Goal: Task Accomplishment & Management: Use online tool/utility

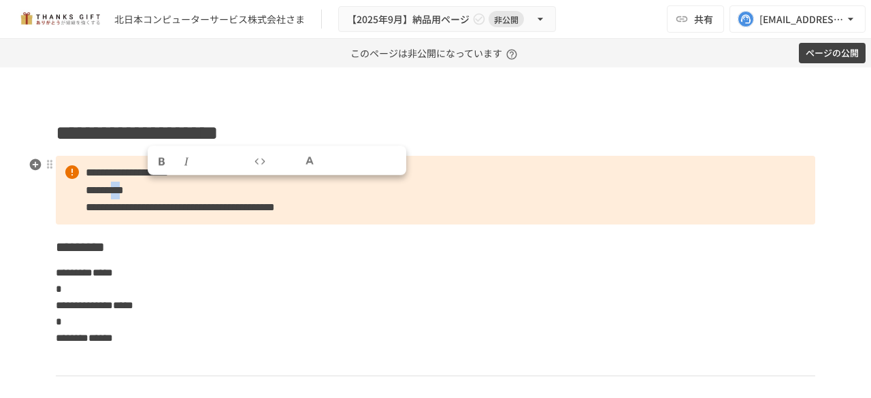
drag, startPoint x: 144, startPoint y: 192, endPoint x: 164, endPoint y: 191, distance: 20.5
click at [124, 191] on span "*********" at bounding box center [105, 190] width 38 height 10
copy span "**"
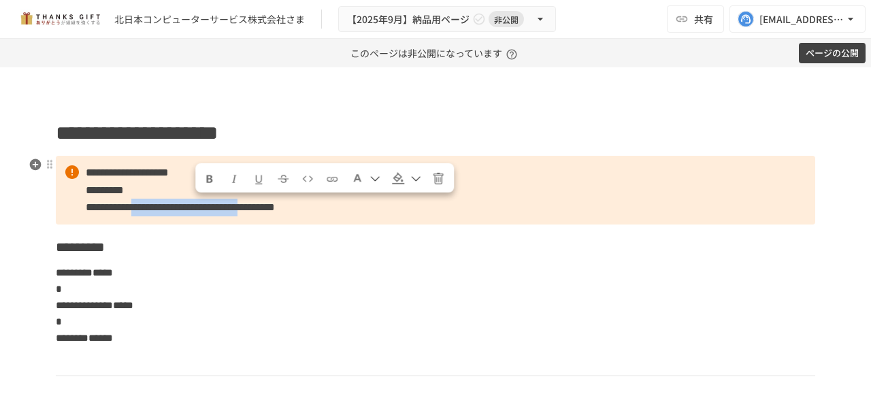
drag, startPoint x: 192, startPoint y: 211, endPoint x: 333, endPoint y: 213, distance: 140.8
click at [275, 212] on span "**********" at bounding box center [180, 207] width 189 height 10
copy span "**********"
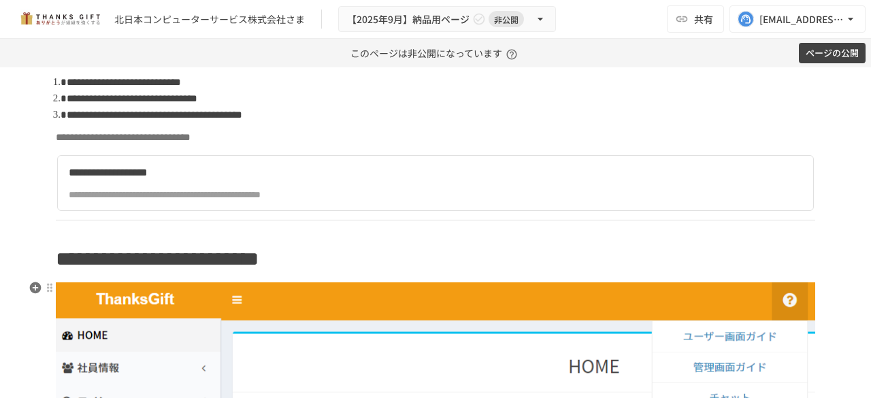
scroll to position [1292, 0]
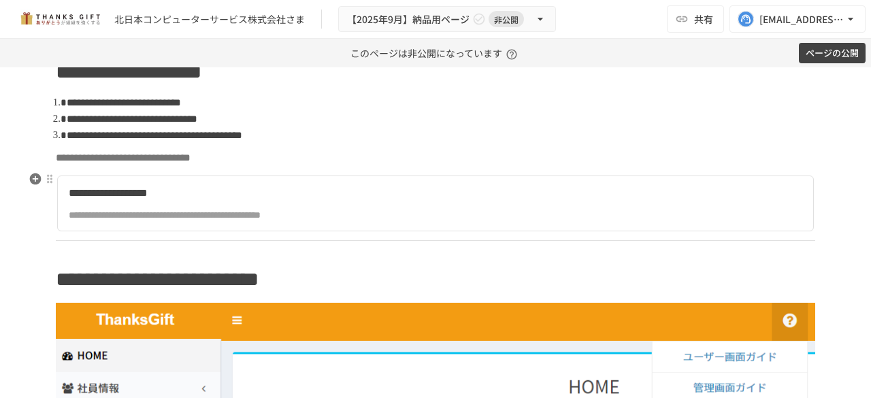
click at [509, 212] on div "**********" at bounding box center [307, 214] width 477 height 15
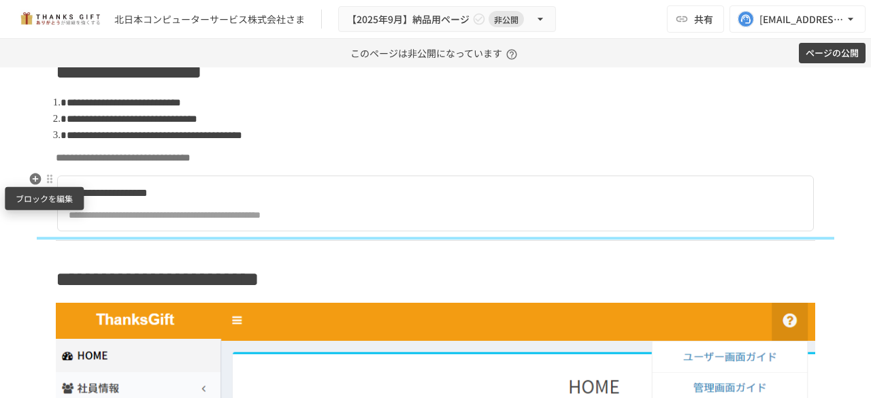
click at [46, 182] on div at bounding box center [49, 178] width 11 height 11
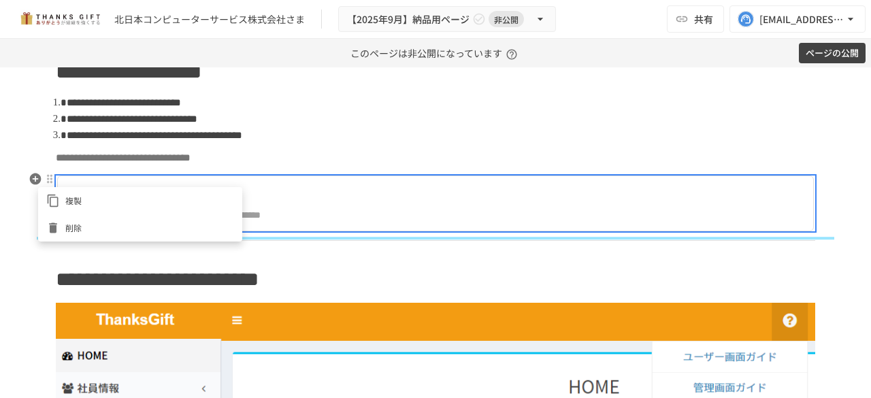
click at [411, 203] on div at bounding box center [435, 199] width 871 height 398
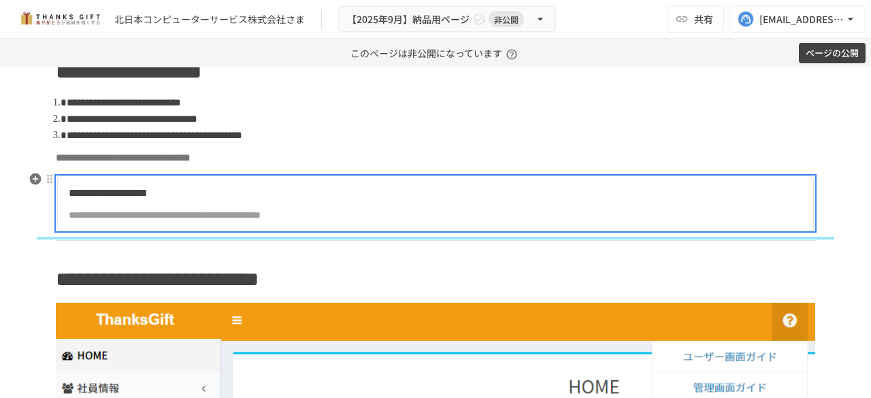
click at [349, 209] on div "**********" at bounding box center [307, 214] width 477 height 15
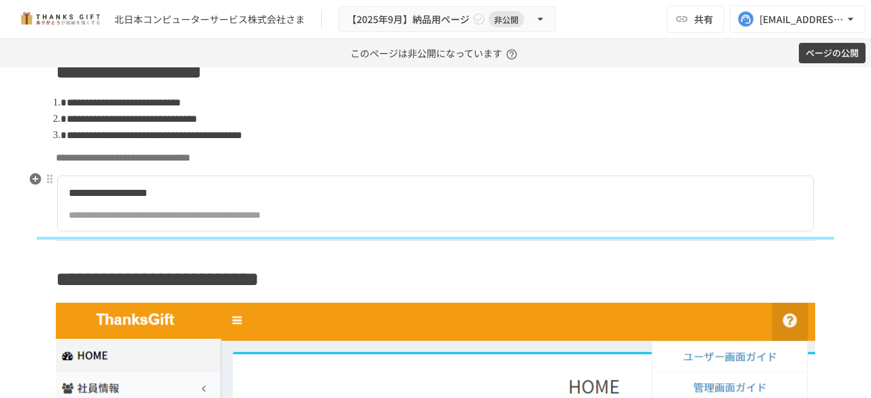
click at [509, 210] on div "**********" at bounding box center [307, 214] width 477 height 15
click at [44, 184] on div at bounding box center [50, 179] width 12 height 16
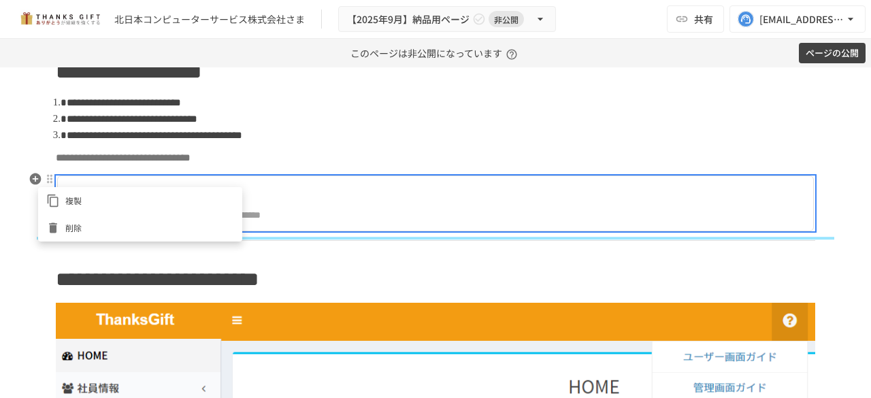
click at [458, 156] on div at bounding box center [435, 199] width 871 height 398
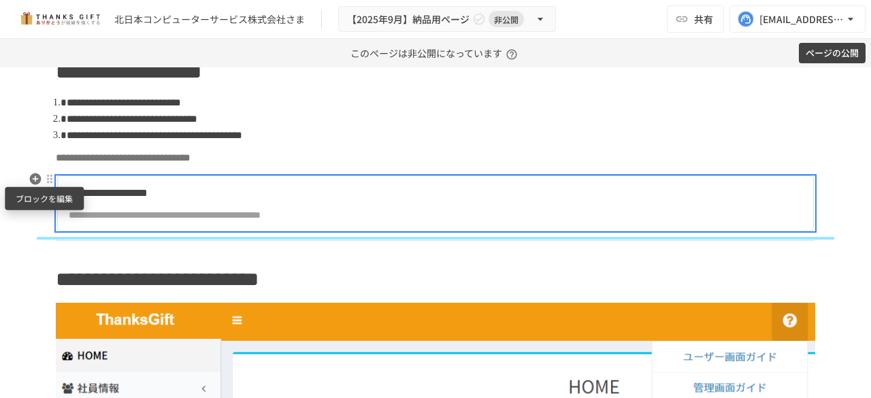
click at [44, 178] on div at bounding box center [49, 178] width 11 height 11
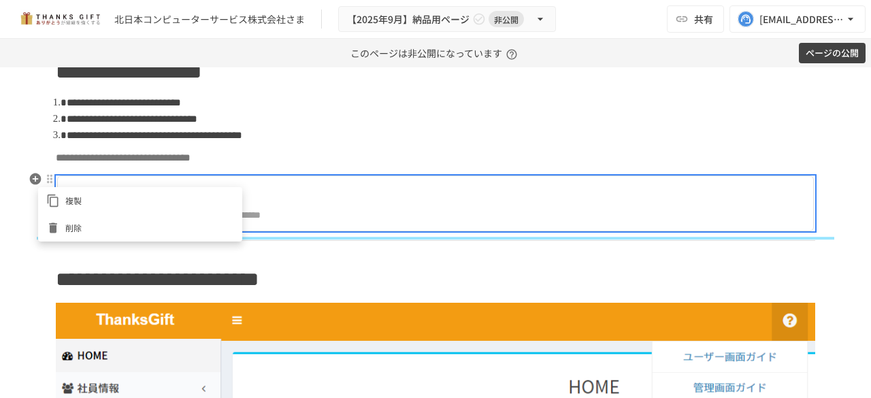
click at [457, 167] on div at bounding box center [435, 199] width 871 height 398
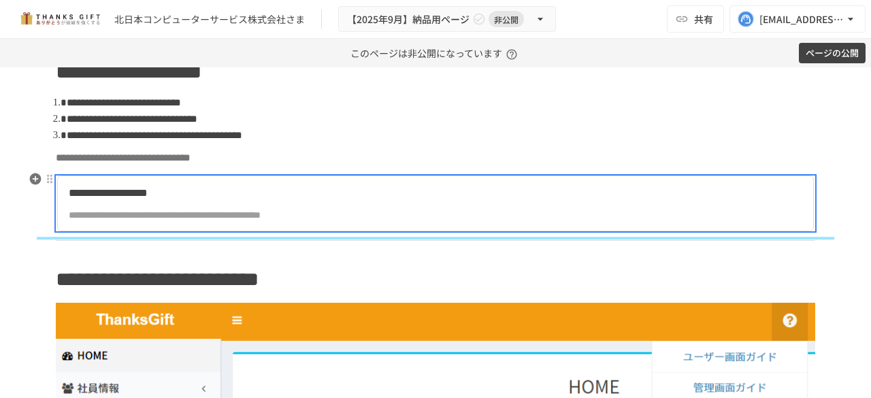
click at [362, 172] on div "**********" at bounding box center [435, 203] width 759 height 63
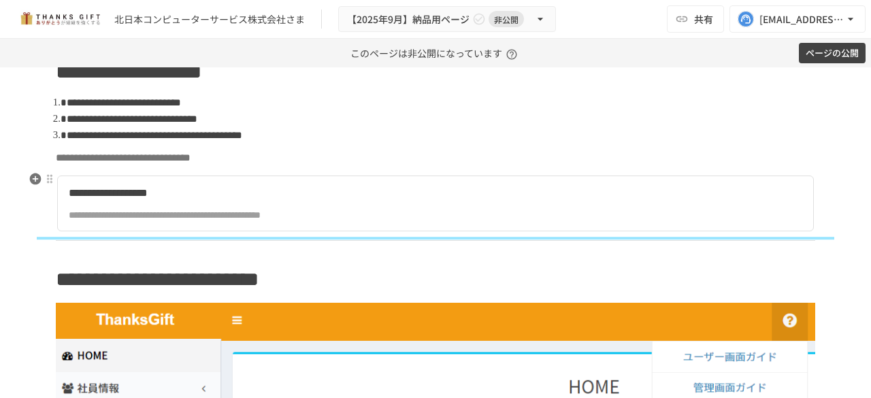
drag, startPoint x: 230, startPoint y: 186, endPoint x: 166, endPoint y: 192, distance: 64.3
click at [166, 192] on div "**********" at bounding box center [307, 193] width 477 height 18
click at [45, 180] on div at bounding box center [49, 178] width 11 height 11
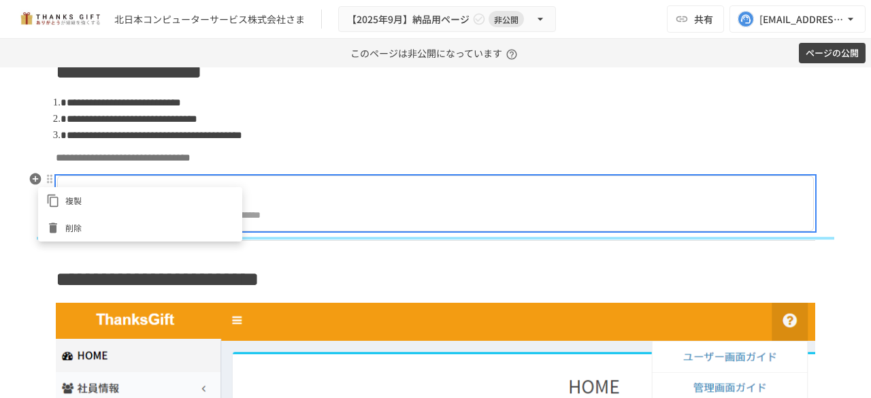
click at [79, 198] on span "複製" at bounding box center [149, 200] width 169 height 13
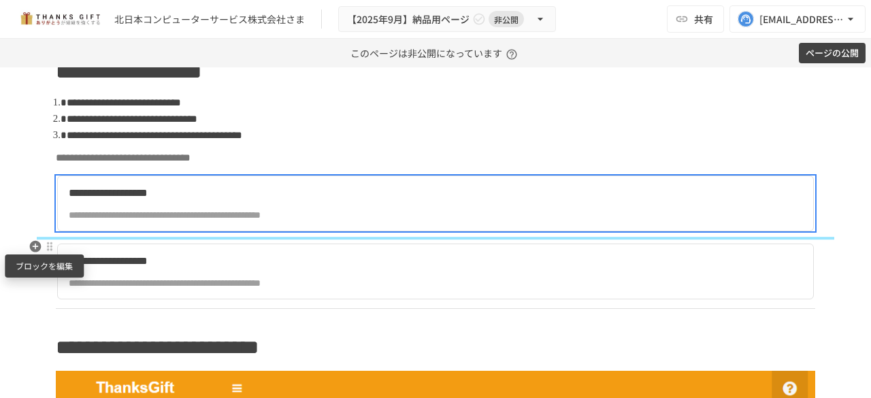
click at [48, 251] on div at bounding box center [49, 246] width 11 height 11
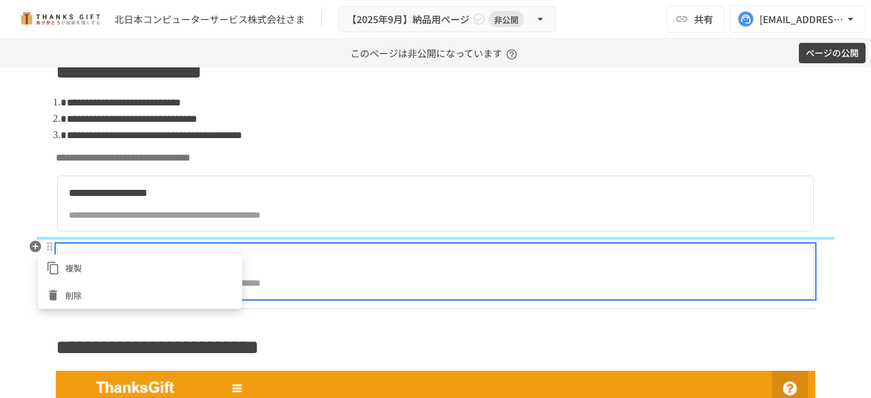
click at [52, 292] on icon at bounding box center [53, 295] width 8 height 10
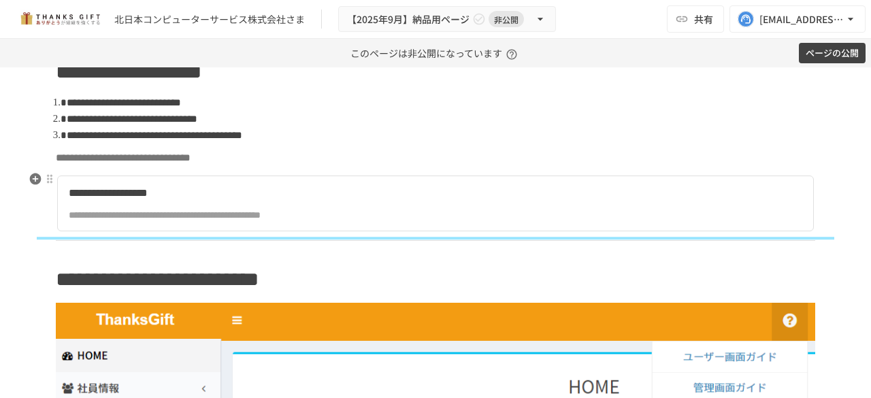
click at [80, 214] on div "**********" at bounding box center [307, 214] width 477 height 15
click at [31, 184] on icon "button" at bounding box center [36, 179] width 12 height 12
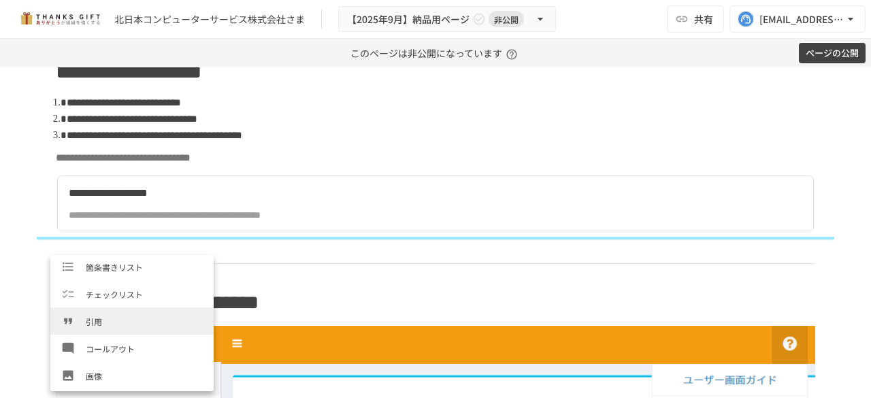
scroll to position [204, 0]
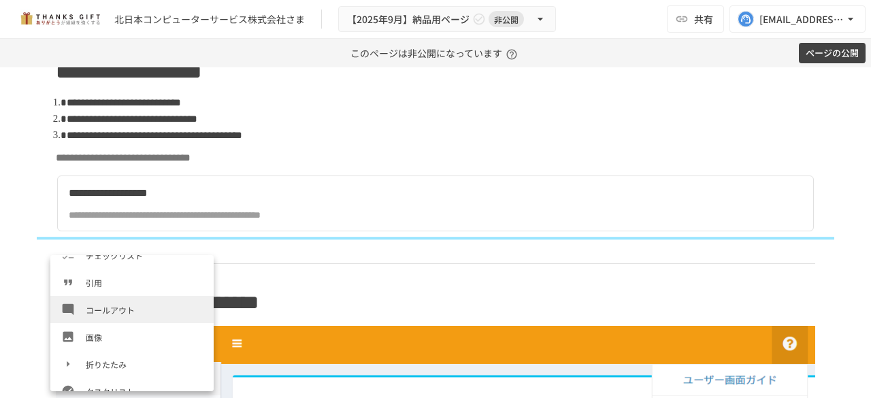
click at [119, 306] on span "コールアウト" at bounding box center [144, 309] width 117 height 13
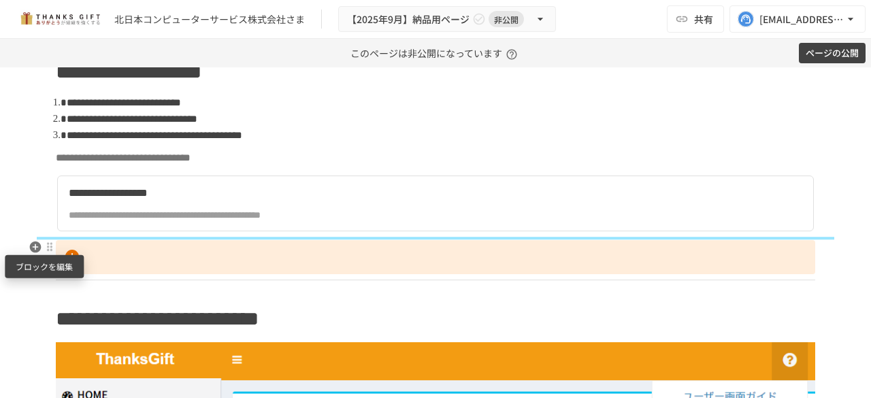
click at [45, 249] on div at bounding box center [49, 246] width 11 height 11
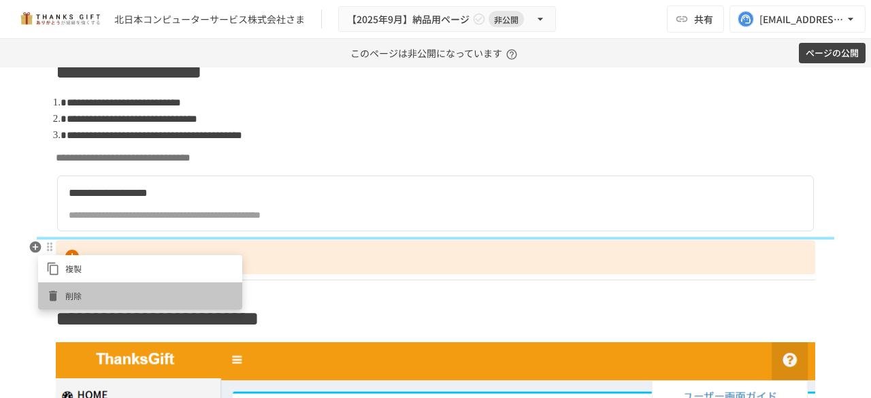
click at [47, 288] on li "削除" at bounding box center [140, 295] width 204 height 27
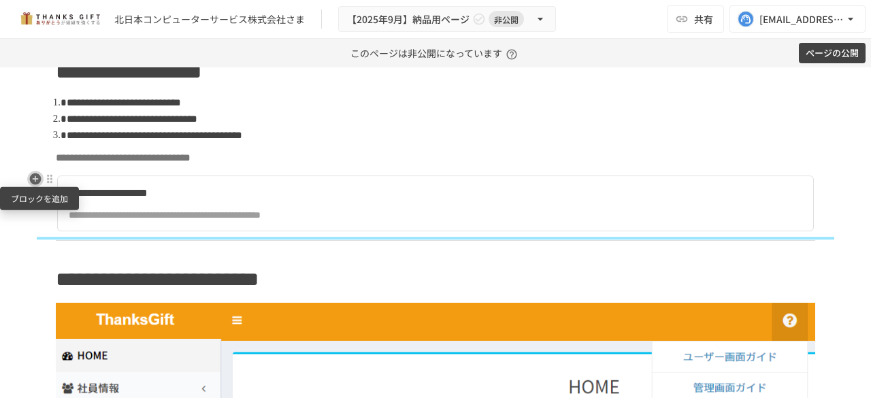
click at [30, 182] on icon "button" at bounding box center [36, 179] width 12 height 12
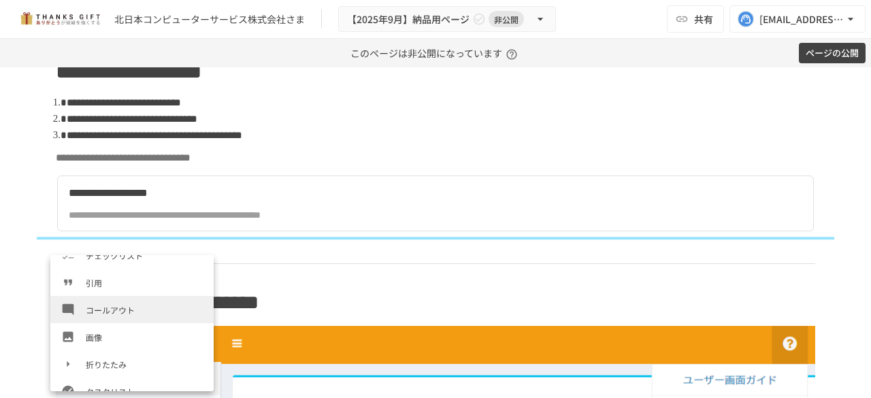
click at [136, 311] on span "コールアウト" at bounding box center [144, 309] width 117 height 13
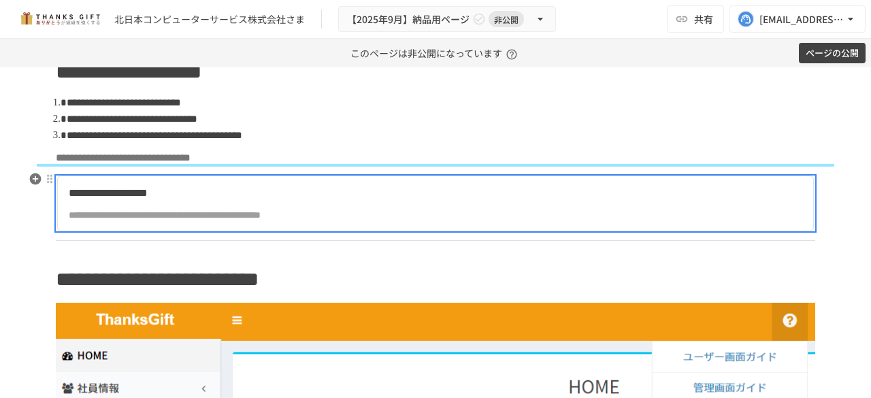
click at [215, 187] on div "**********" at bounding box center [307, 193] width 477 height 18
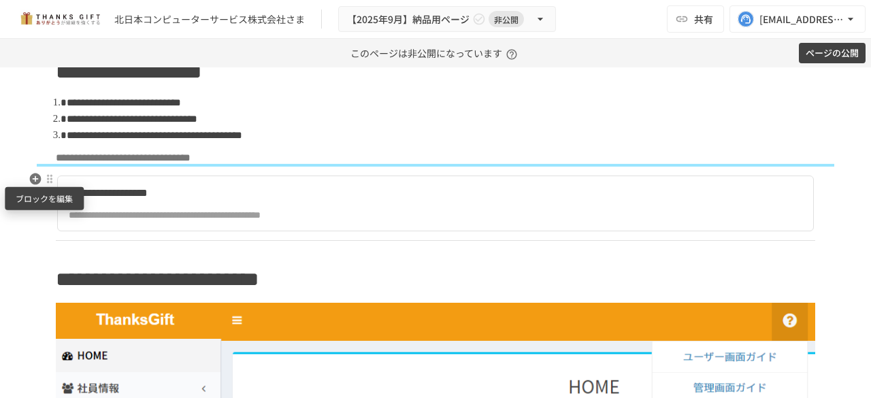
click at [44, 182] on div at bounding box center [49, 178] width 11 height 11
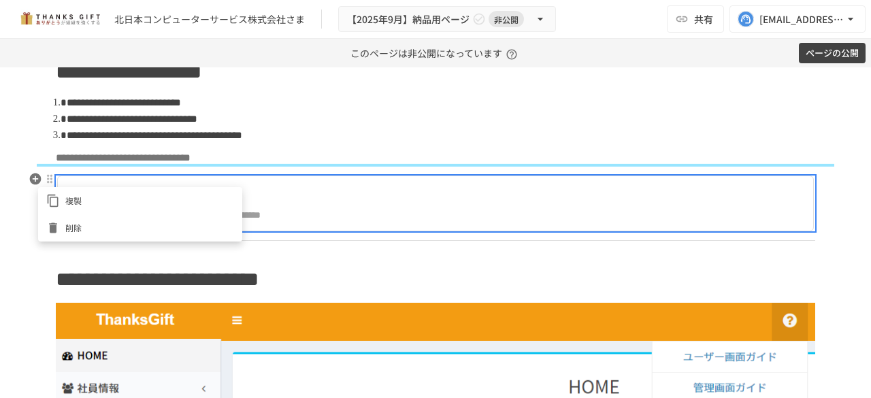
click at [430, 207] on div at bounding box center [435, 199] width 871 height 398
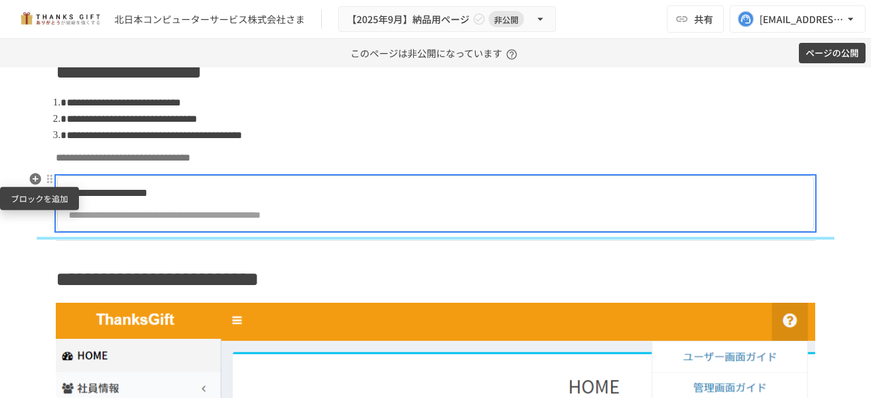
click at [30, 177] on icon "button" at bounding box center [36, 179] width 12 height 12
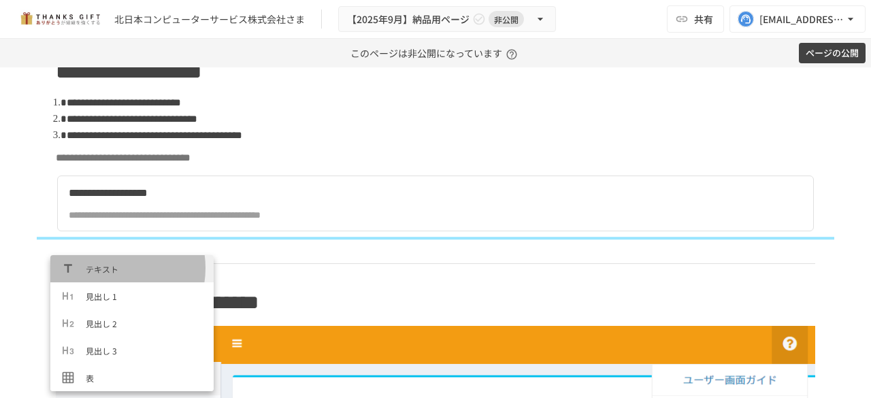
click at [111, 268] on span "テキスト" at bounding box center [144, 269] width 117 height 13
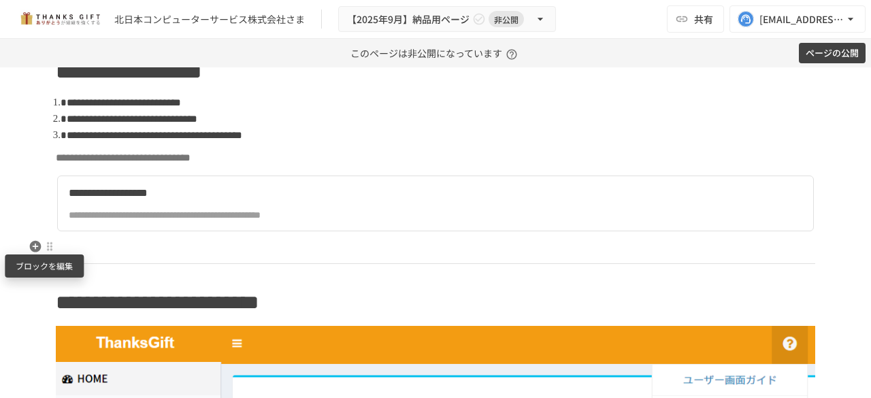
click at [44, 243] on div at bounding box center [49, 246] width 11 height 11
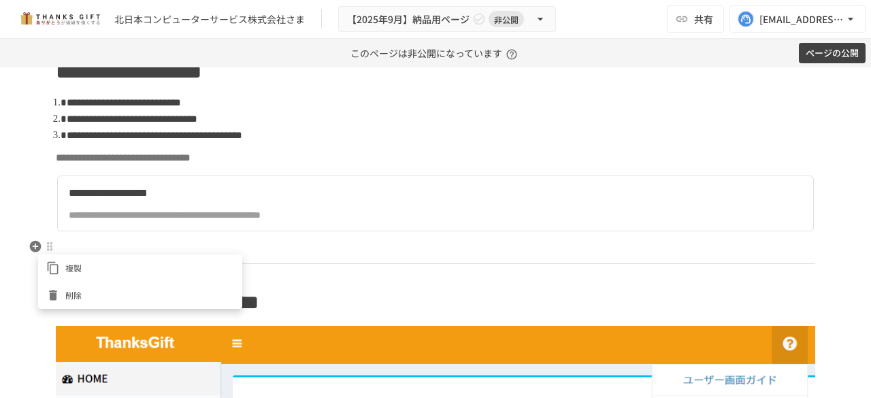
click at [27, 237] on div at bounding box center [435, 199] width 871 height 398
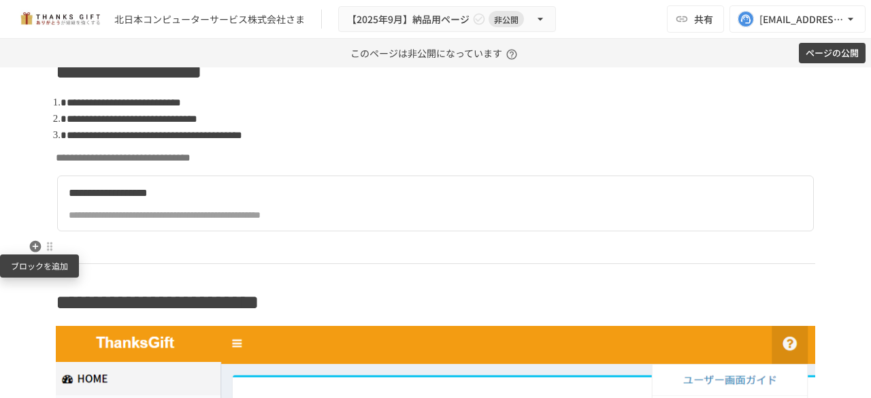
click at [30, 247] on icon "button" at bounding box center [36, 247] width 12 height 12
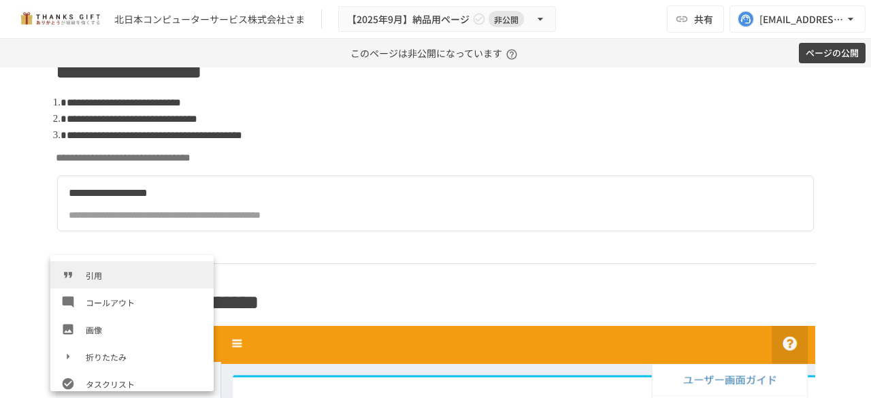
scroll to position [190, 0]
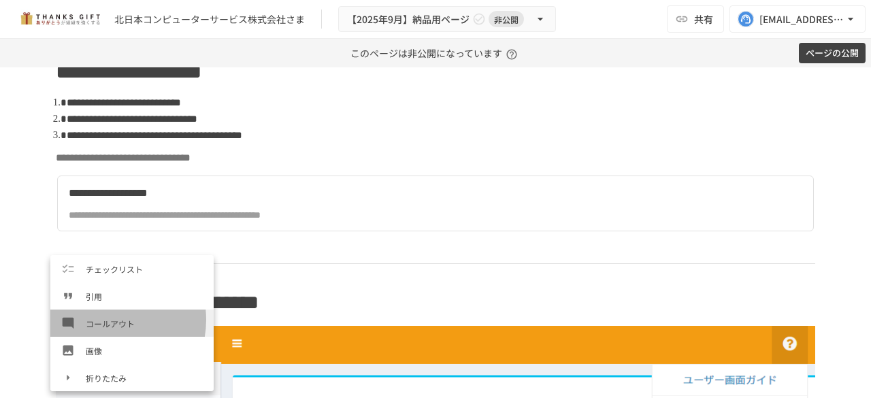
click at [105, 320] on span "コールアウト" at bounding box center [144, 323] width 117 height 13
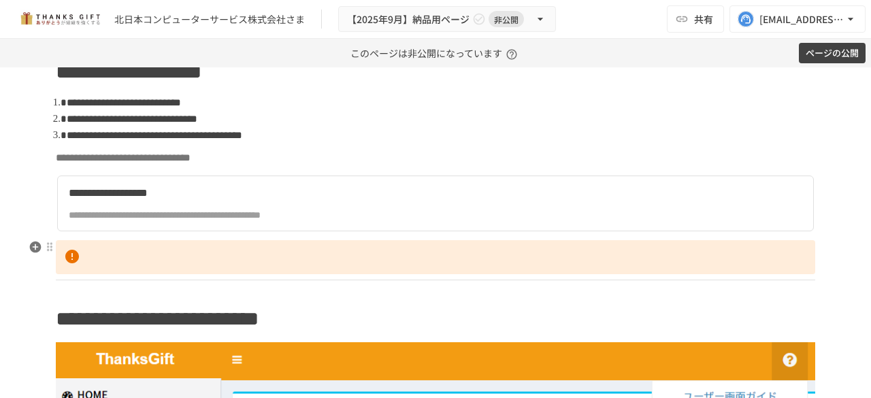
click at [70, 254] on p at bounding box center [435, 257] width 759 height 34
click at [62, 256] on p at bounding box center [435, 257] width 759 height 34
drag, startPoint x: 73, startPoint y: 256, endPoint x: 45, endPoint y: 265, distance: 29.9
click at [71, 257] on p at bounding box center [435, 257] width 759 height 34
click at [48, 251] on div at bounding box center [49, 246] width 11 height 11
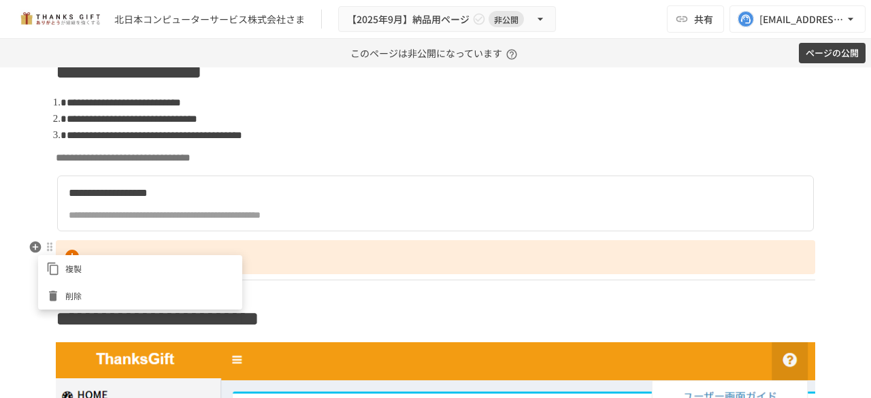
click at [283, 231] on div at bounding box center [435, 199] width 871 height 398
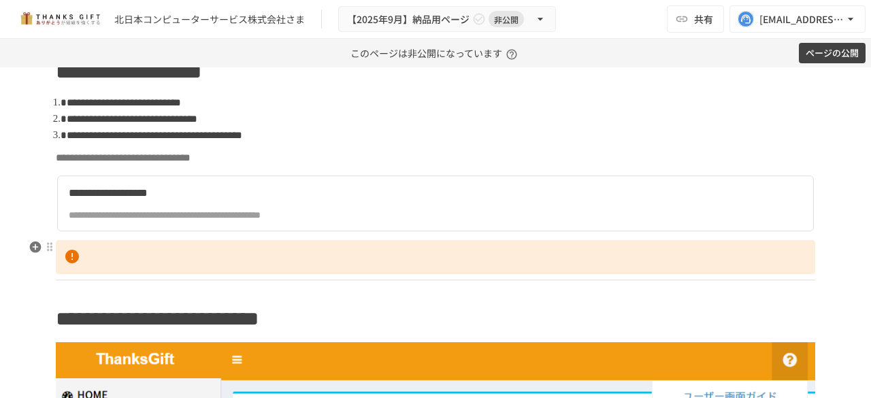
click at [307, 266] on p at bounding box center [435, 257] width 759 height 34
drag, startPoint x: 250, startPoint y: 254, endPoint x: 183, endPoint y: 252, distance: 67.4
click at [184, 252] on p at bounding box center [435, 257] width 759 height 34
click at [48, 246] on div at bounding box center [49, 246] width 11 height 11
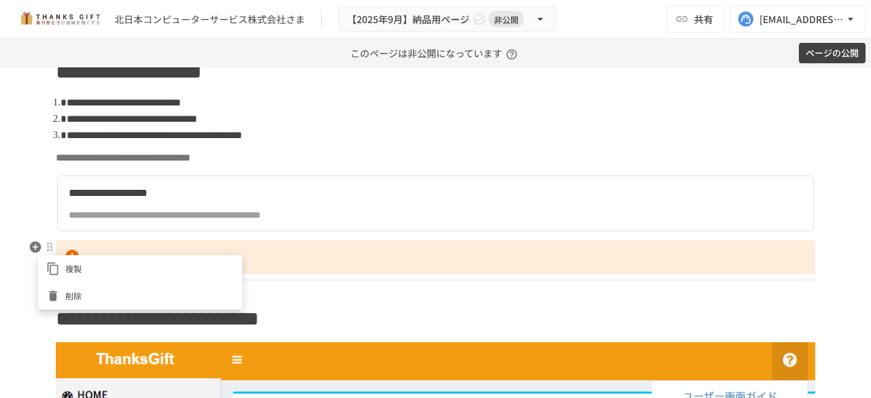
click at [49, 283] on li "削除" at bounding box center [140, 295] width 204 height 27
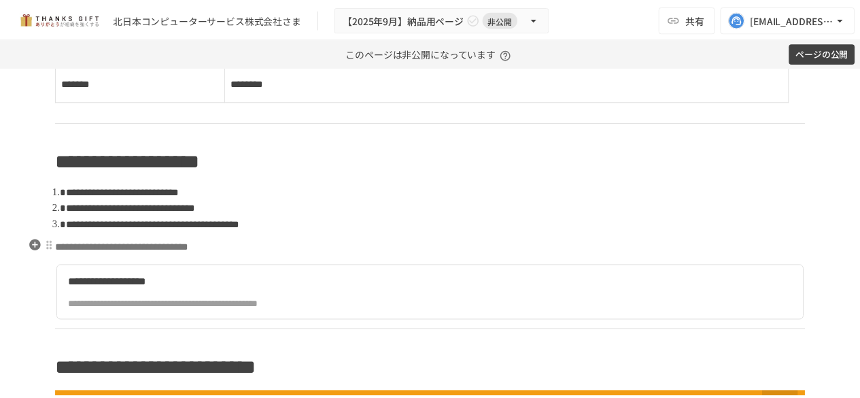
scroll to position [1224, 0]
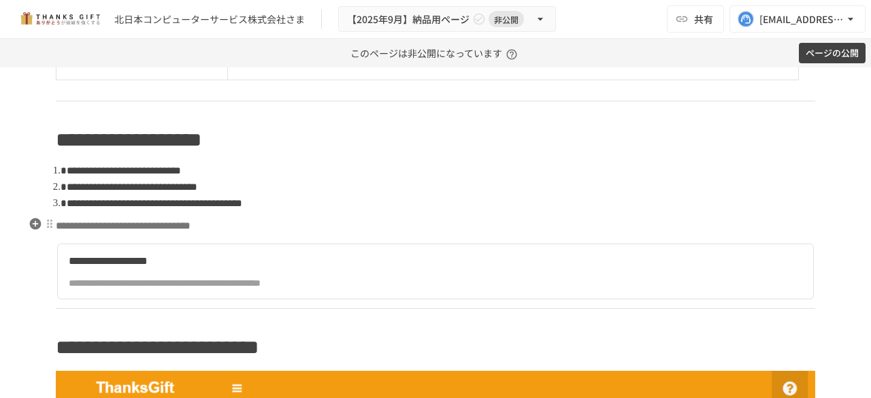
click at [31, 246] on icon "button" at bounding box center [36, 247] width 12 height 12
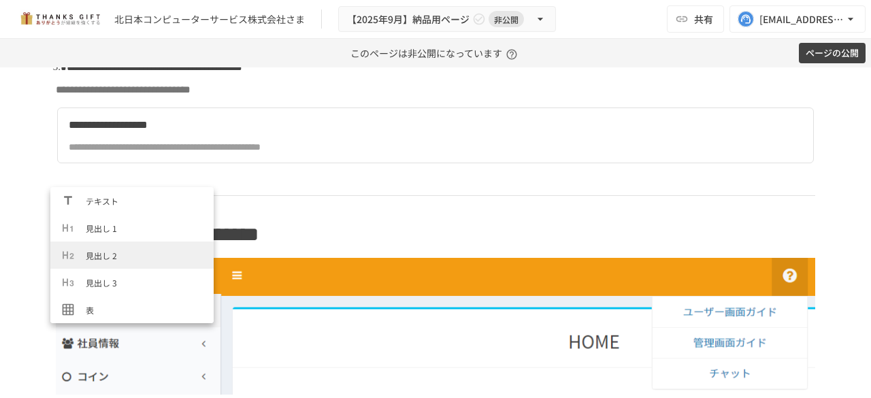
scroll to position [68, 0]
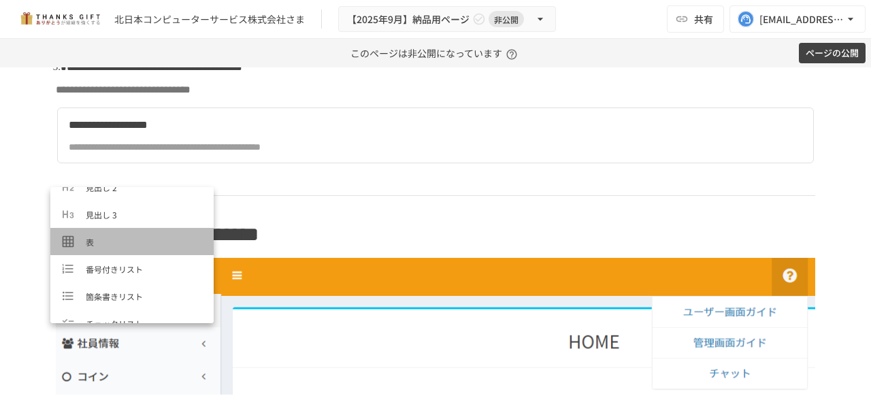
click at [141, 231] on li "表" at bounding box center [131, 241] width 163 height 27
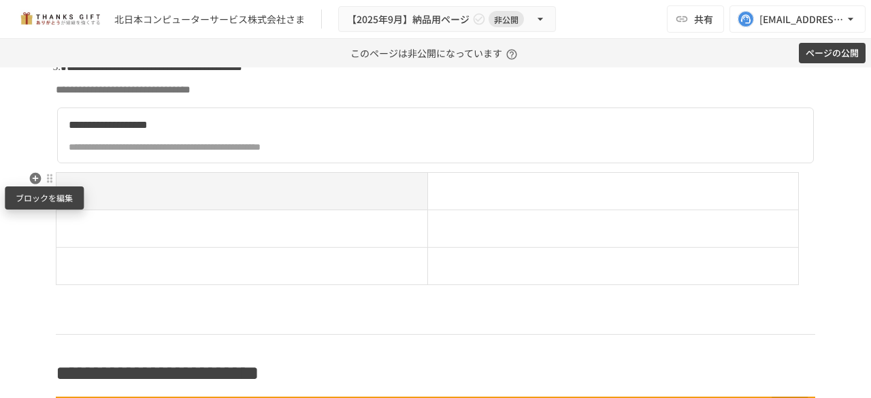
click at [44, 180] on div at bounding box center [49, 178] width 11 height 11
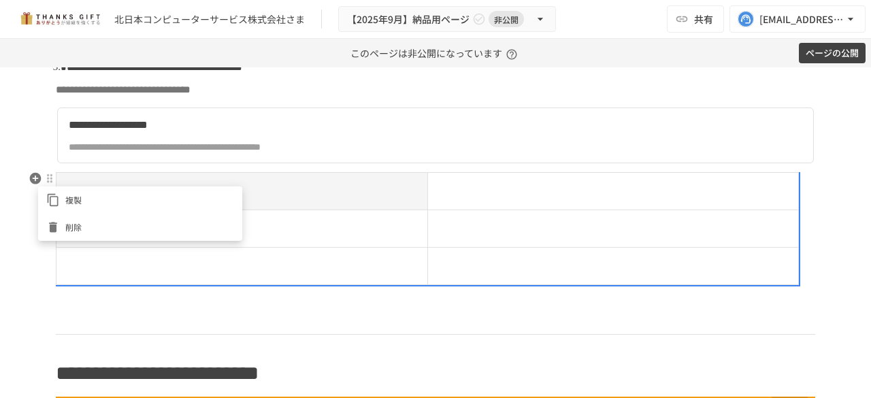
click at [65, 230] on span "削除" at bounding box center [149, 226] width 169 height 13
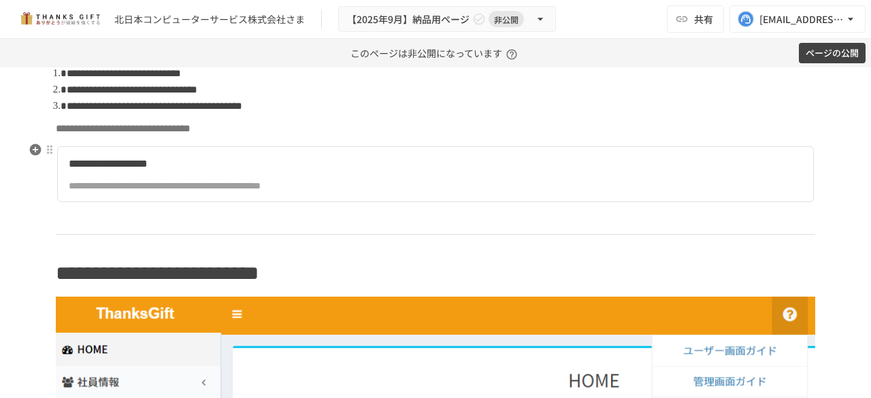
scroll to position [1292, 0]
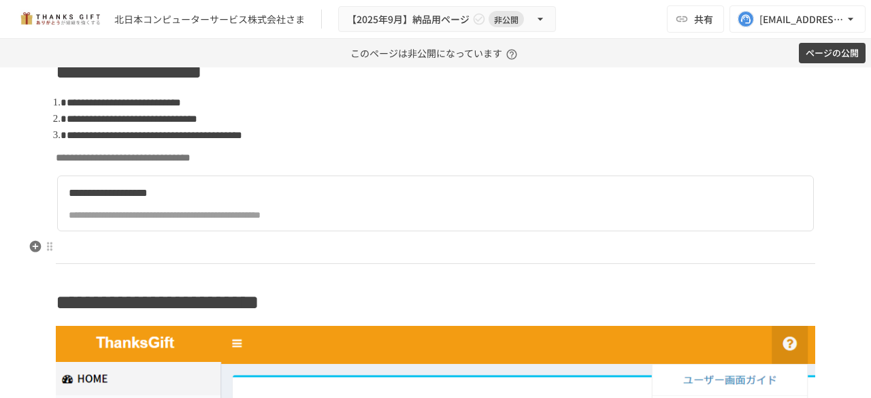
click at [72, 244] on p at bounding box center [435, 249] width 759 height 18
click at [29, 251] on icon "button" at bounding box center [36, 246] width 14 height 14
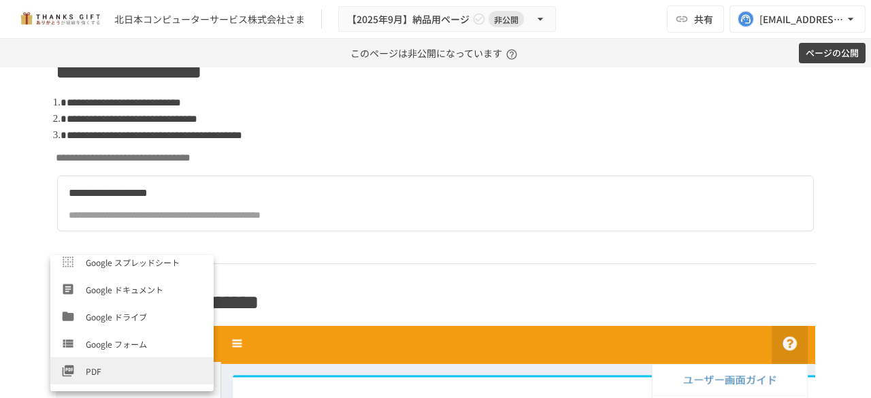
scroll to position [395, 0]
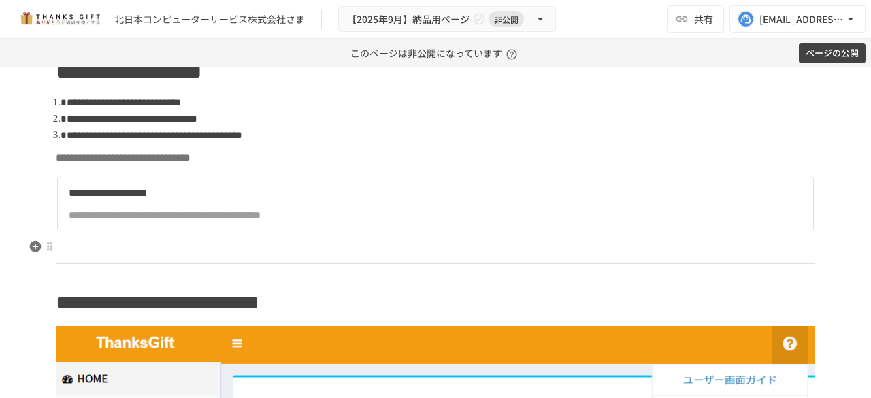
click at [280, 243] on p at bounding box center [435, 249] width 759 height 18
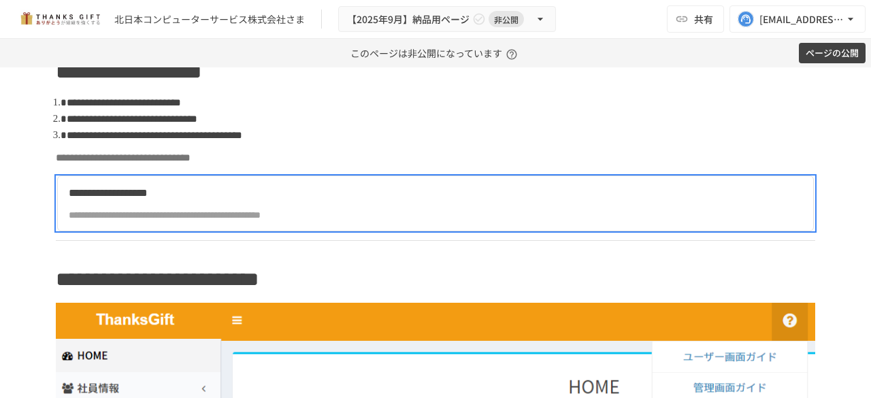
click at [850, 44] on button "ページの公開" at bounding box center [832, 53] width 67 height 21
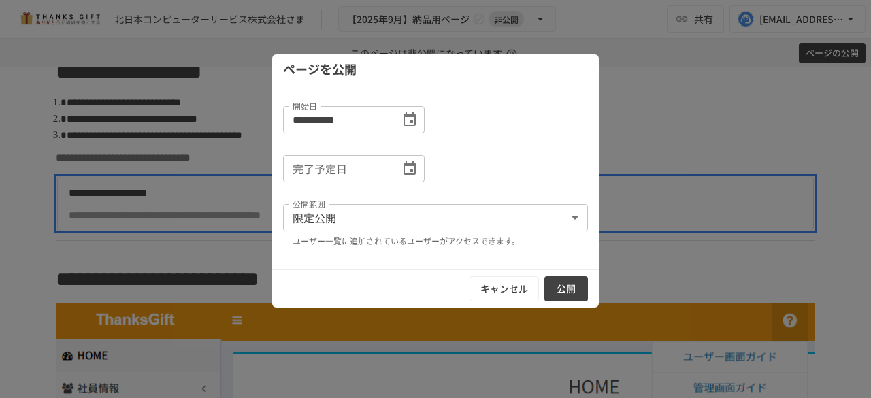
click at [567, 288] on button "公開" at bounding box center [566, 288] width 44 height 25
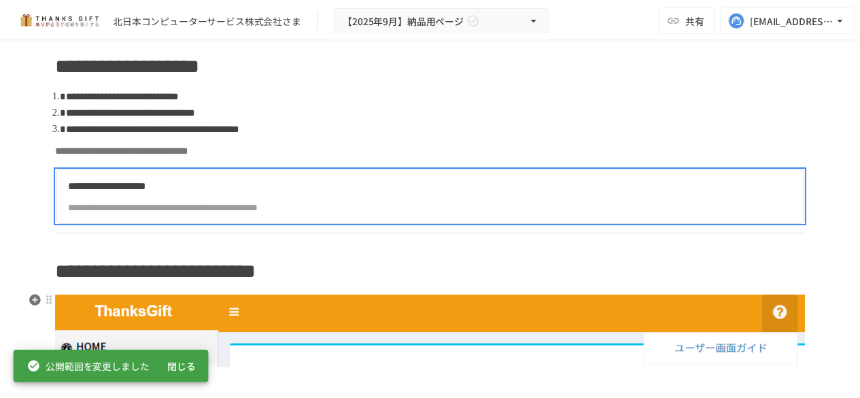
scroll to position [1156, 0]
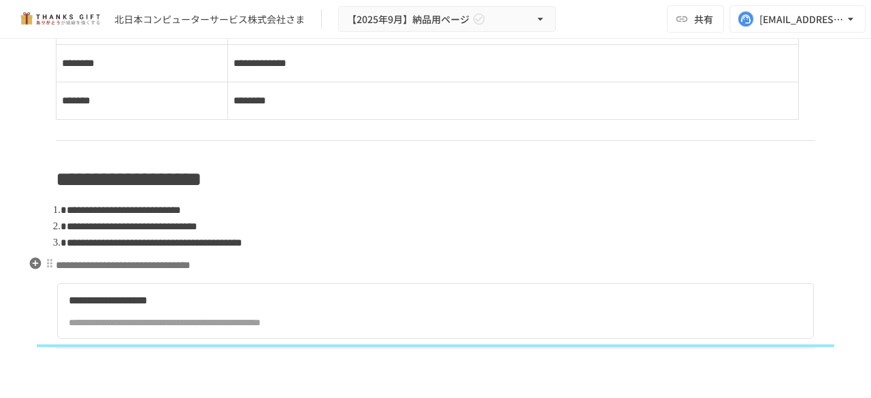
click at [383, 302] on div "**********" at bounding box center [307, 301] width 477 height 18
click at [48, 288] on div at bounding box center [49, 286] width 11 height 11
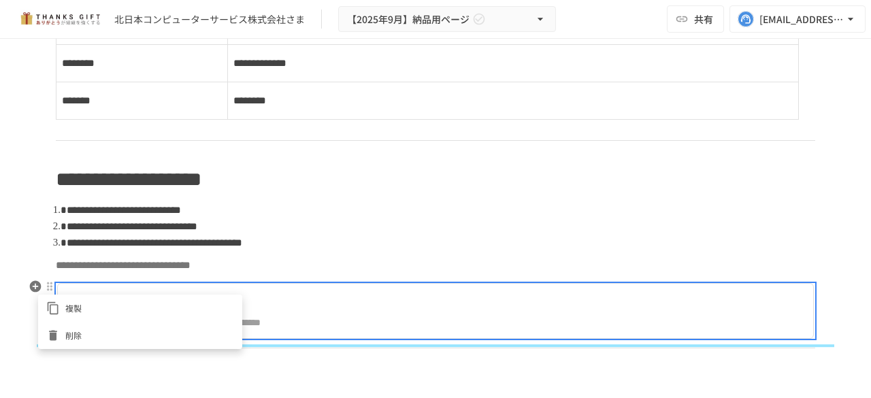
click at [482, 301] on div at bounding box center [435, 199] width 871 height 398
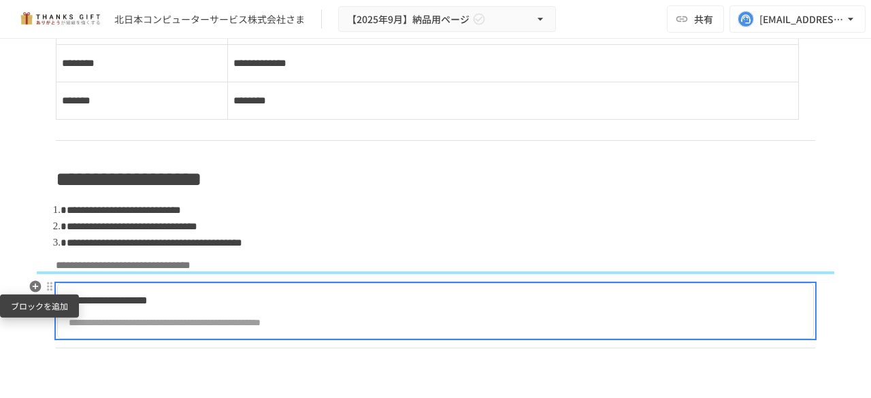
click at [30, 288] on icon "button" at bounding box center [36, 287] width 14 height 14
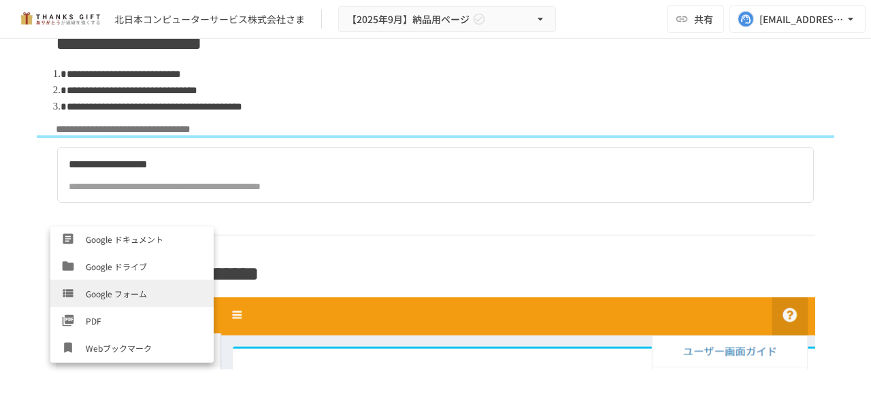
scroll to position [326, 0]
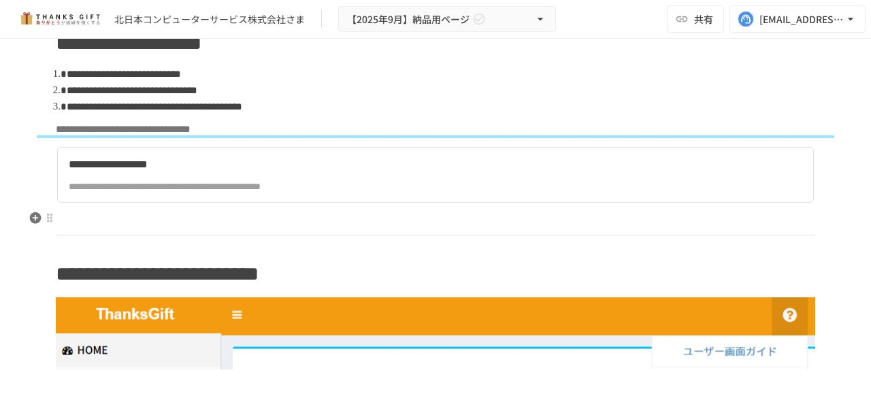
click at [109, 216] on p at bounding box center [435, 221] width 759 height 18
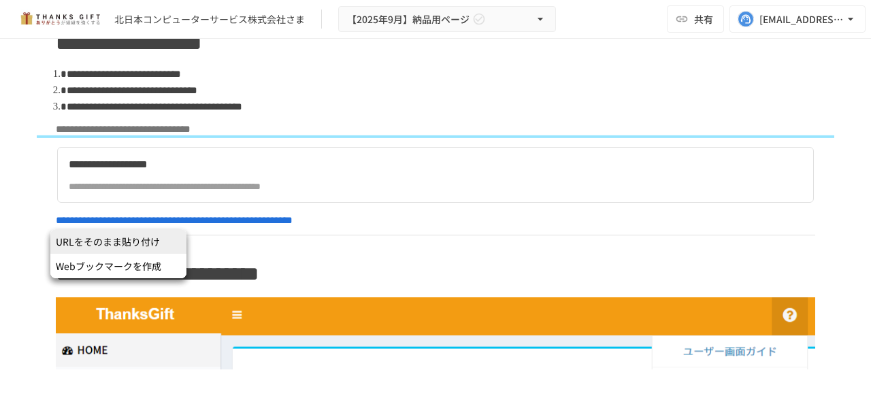
click at [142, 241] on span "URLをそのまま貼り付け" at bounding box center [118, 242] width 125 height 14
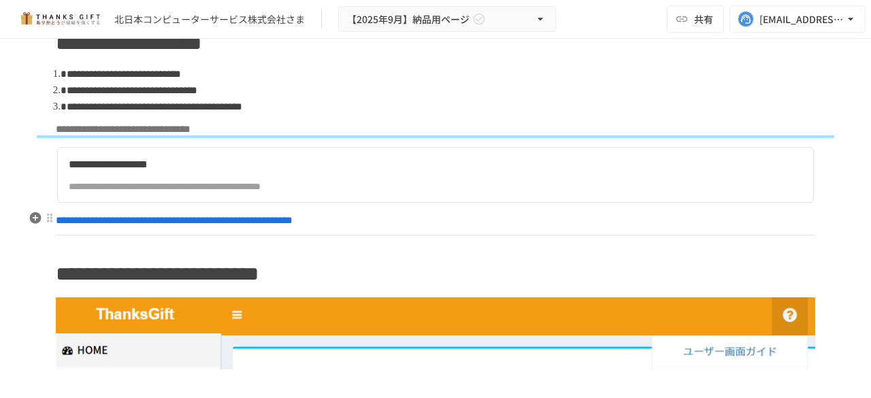
click at [337, 216] on p "**********" at bounding box center [435, 221] width 759 height 18
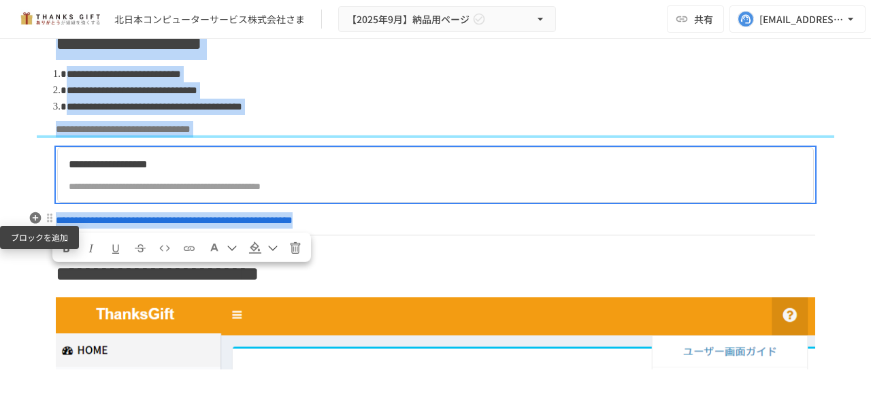
drag, startPoint x: 345, startPoint y: 214, endPoint x: 36, endPoint y: 219, distance: 308.8
click at [120, 212] on p "**********" at bounding box center [435, 221] width 759 height 18
drag, startPoint x: 347, startPoint y: 217, endPoint x: 48, endPoint y: 224, distance: 298.7
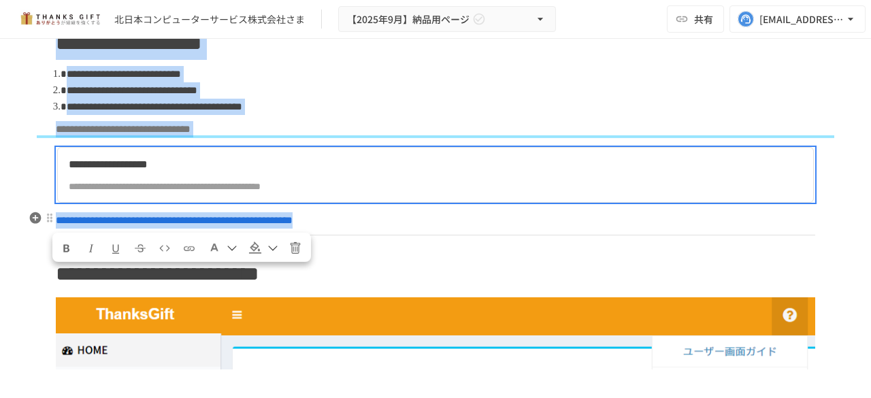
click at [339, 213] on p "**********" at bounding box center [435, 221] width 759 height 18
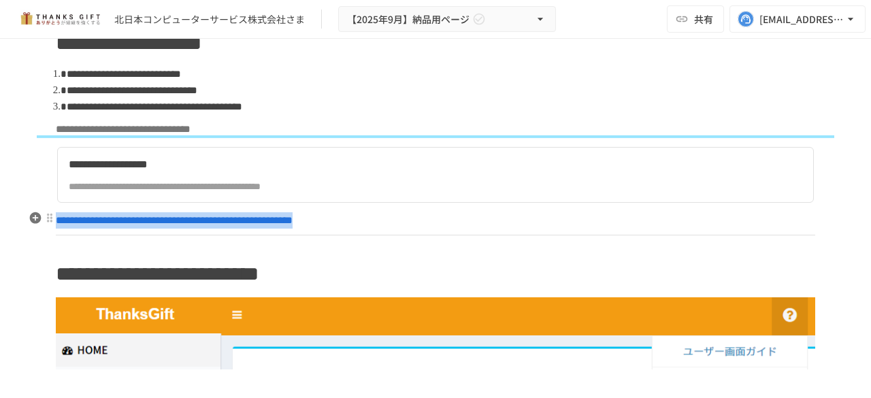
drag, startPoint x: 340, startPoint y: 218, endPoint x: 53, endPoint y: 220, distance: 287.0
click at [56, 220] on p "**********" at bounding box center [435, 221] width 759 height 18
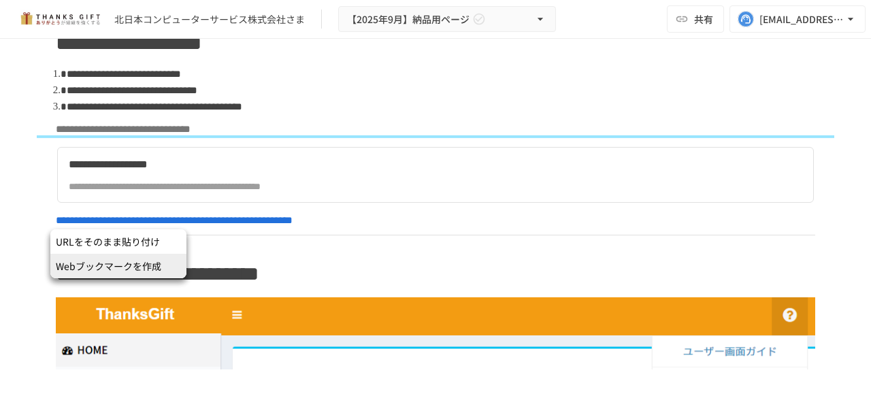
click at [120, 271] on span "Webブックマークを作成" at bounding box center [118, 266] width 125 height 14
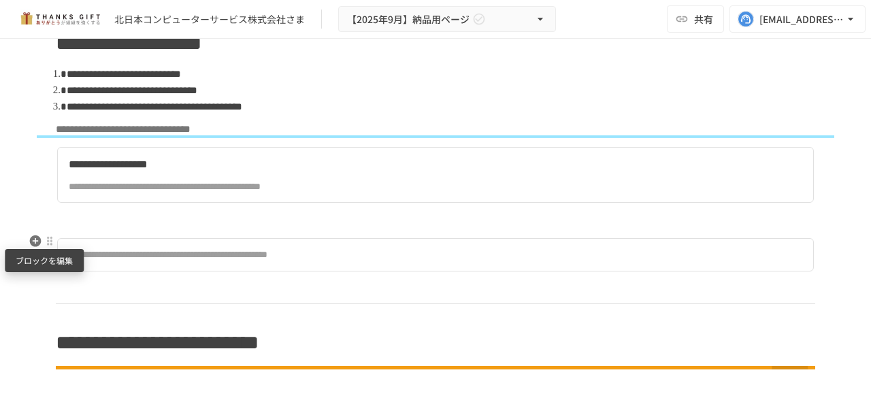
click at [49, 247] on div at bounding box center [50, 241] width 12 height 16
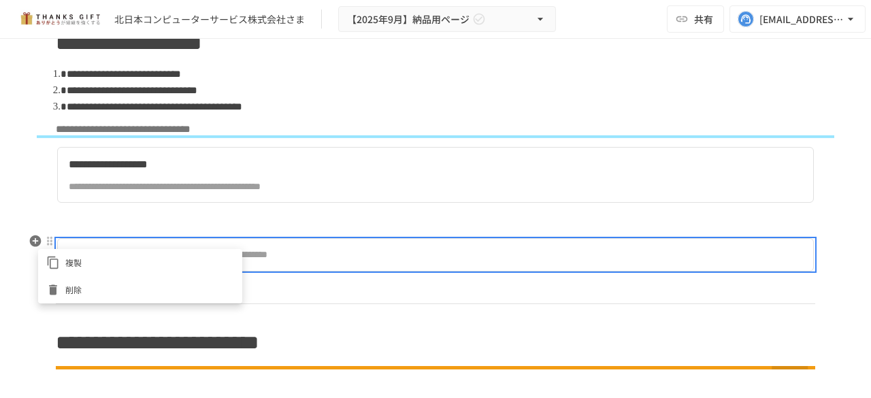
click at [396, 251] on div at bounding box center [435, 199] width 871 height 398
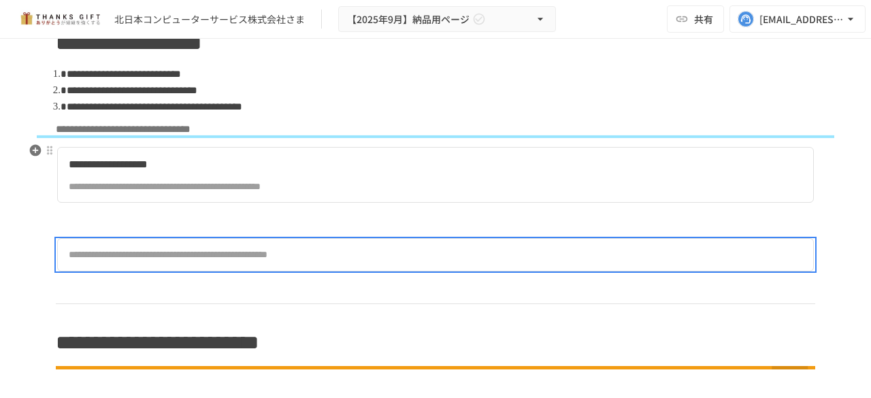
click at [299, 203] on div "**********" at bounding box center [435, 175] width 759 height 63
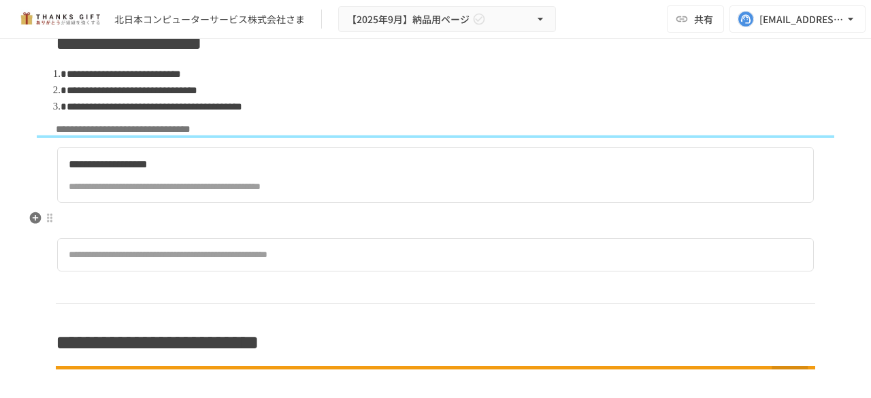
click at [227, 214] on p at bounding box center [435, 221] width 759 height 18
click at [122, 226] on p at bounding box center [435, 221] width 759 height 18
click at [45, 152] on div at bounding box center [49, 150] width 11 height 11
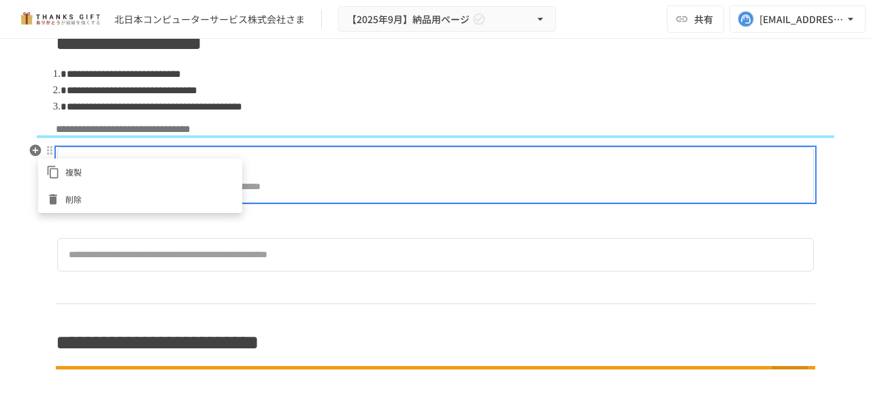
click at [188, 228] on div at bounding box center [435, 199] width 871 height 398
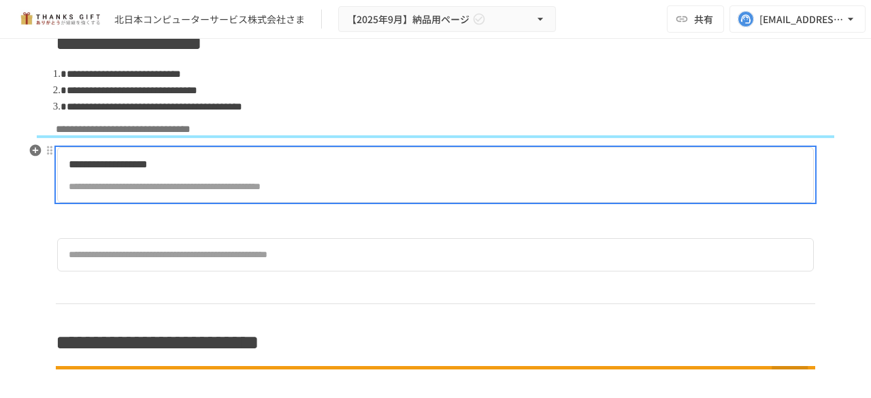
click at [188, 216] on p at bounding box center [435, 221] width 759 height 18
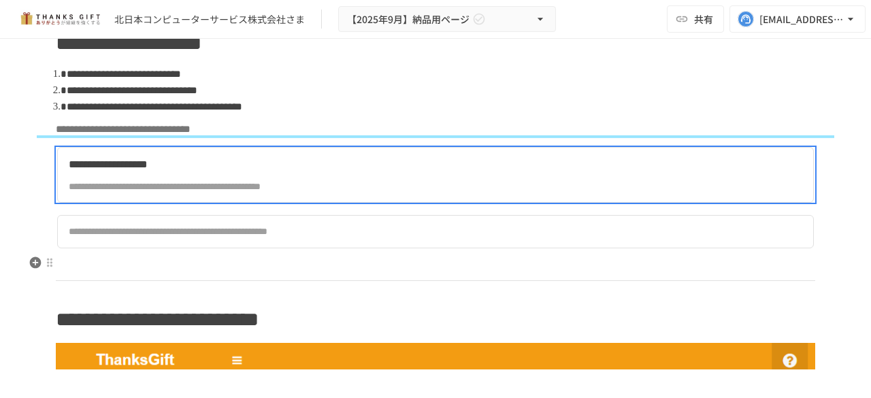
click at [156, 267] on p at bounding box center [435, 266] width 759 height 18
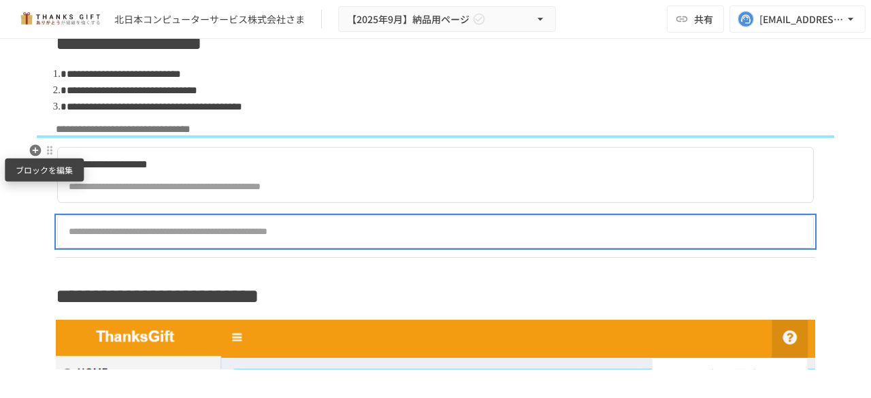
click at [46, 151] on div at bounding box center [49, 150] width 11 height 11
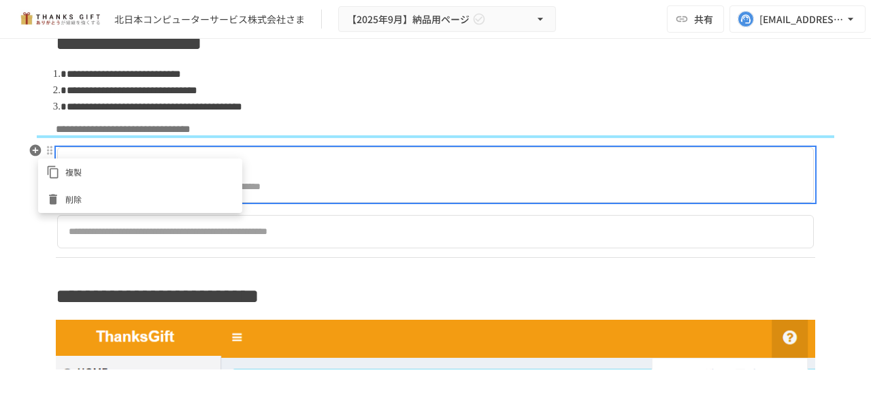
click at [66, 199] on span "削除" at bounding box center [149, 198] width 169 height 13
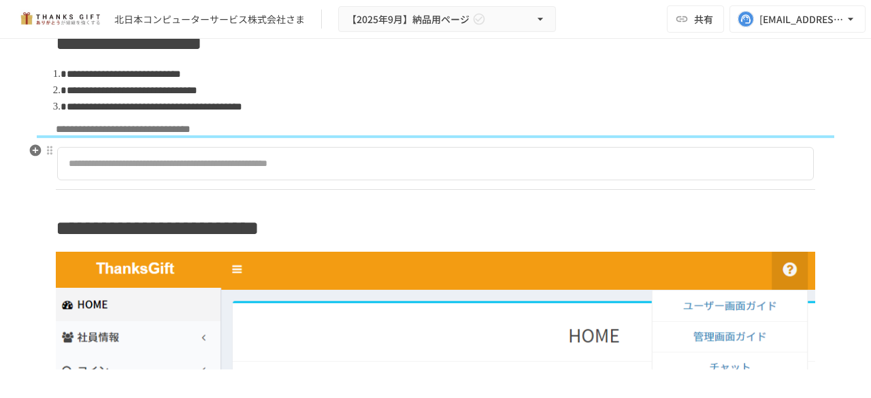
click at [263, 156] on div "**********" at bounding box center [307, 163] width 477 height 15
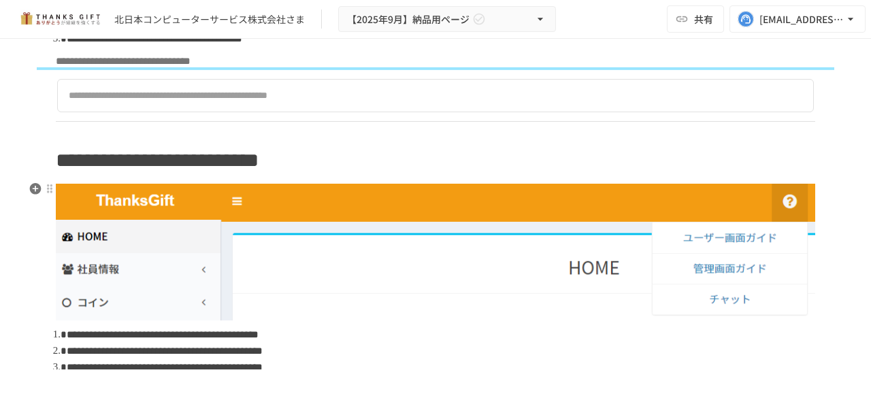
scroll to position [1224, 0]
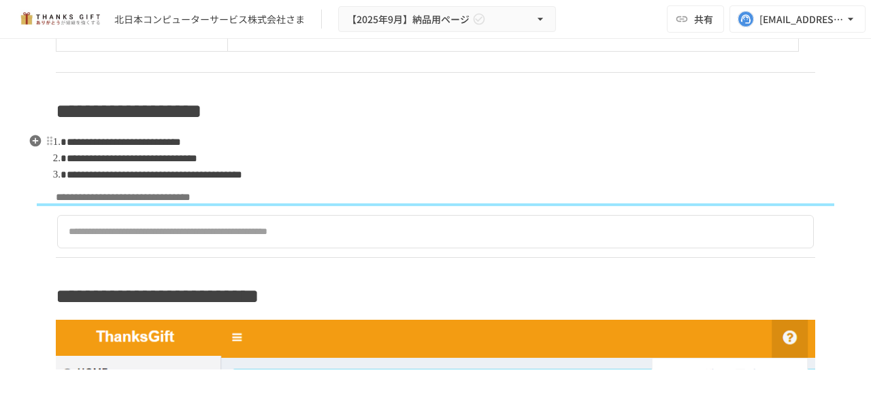
click at [460, 161] on li "**********" at bounding box center [441, 158] width 748 height 16
click at [428, 189] on p "**********" at bounding box center [435, 197] width 759 height 18
click at [566, 161] on li "**********" at bounding box center [441, 158] width 748 height 16
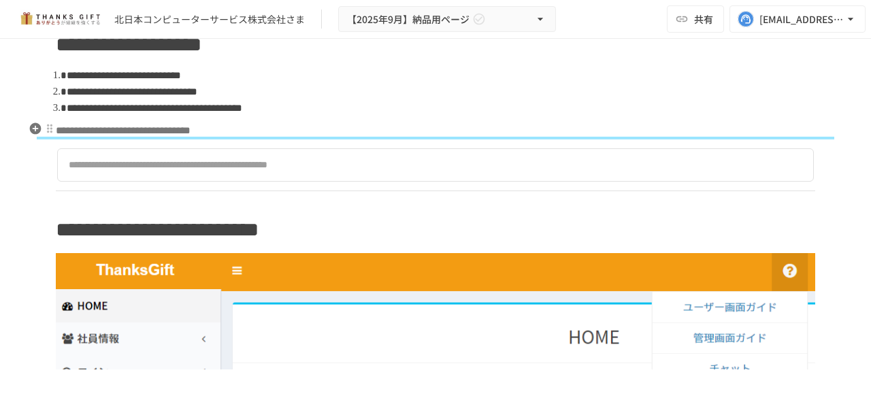
scroll to position [1292, 0]
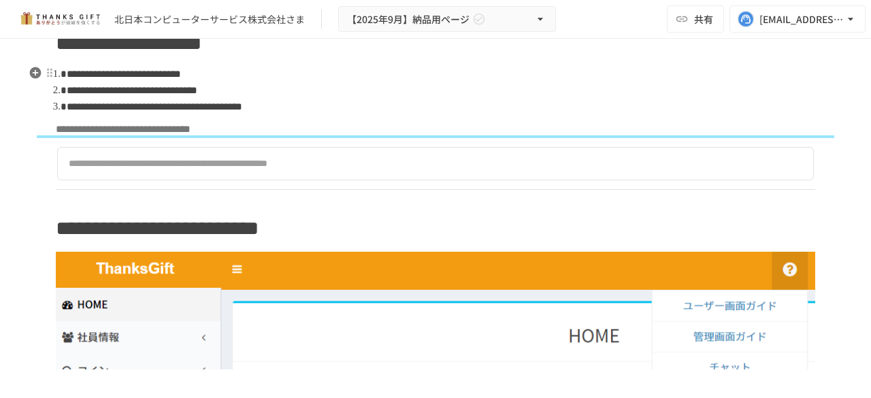
click at [510, 92] on li "**********" at bounding box center [441, 90] width 748 height 16
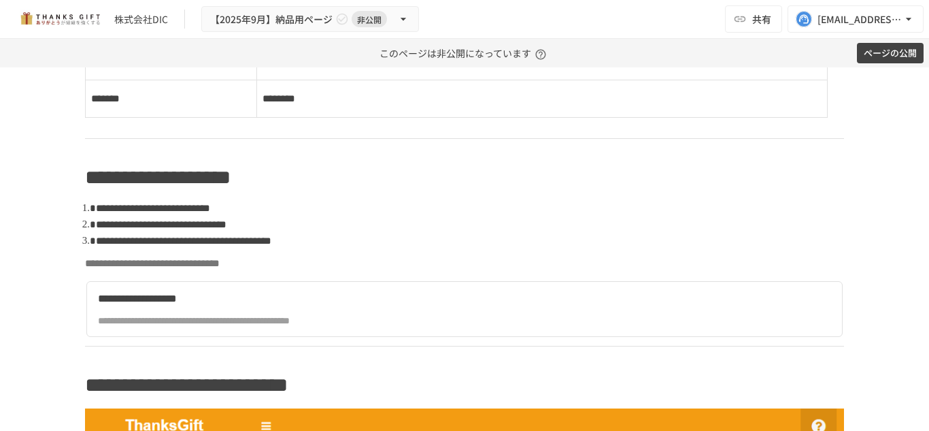
scroll to position [1224, 0]
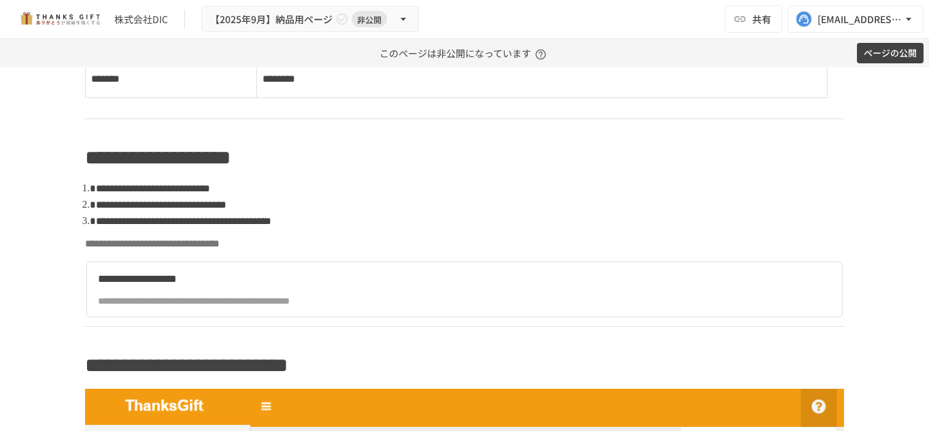
click at [900, 54] on button "ページの公開" at bounding box center [890, 53] width 67 height 21
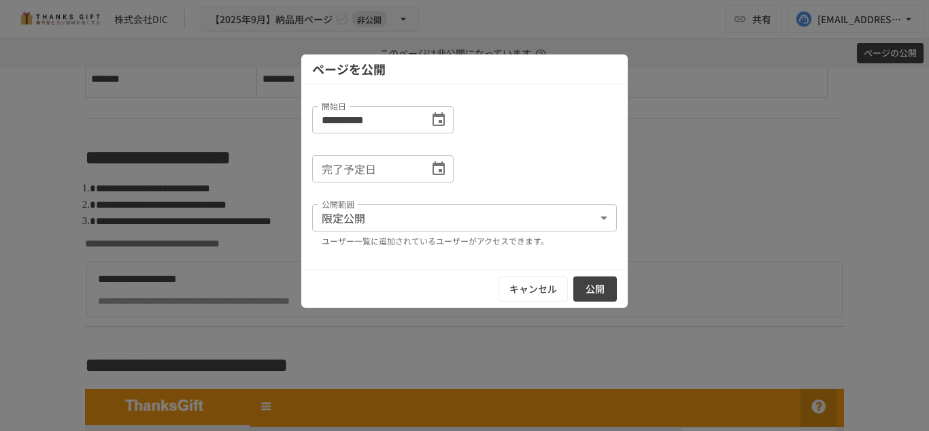
click at [592, 286] on button "公開" at bounding box center [595, 288] width 44 height 25
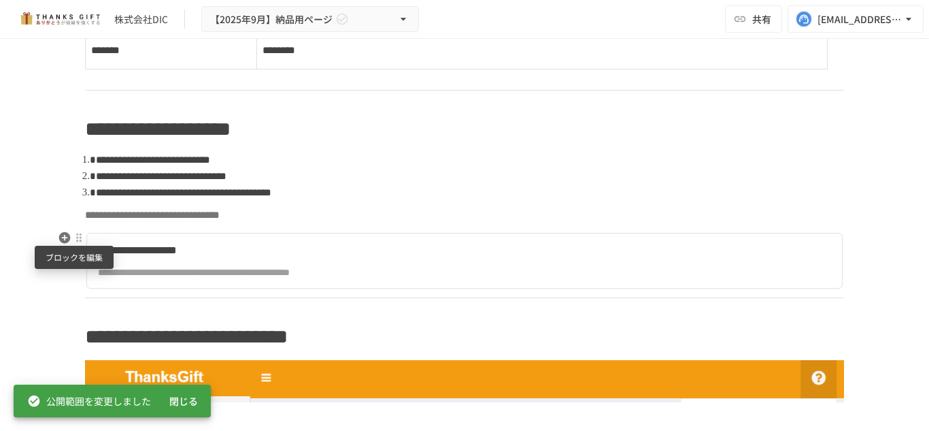
click at [73, 235] on div at bounding box center [78, 237] width 11 height 11
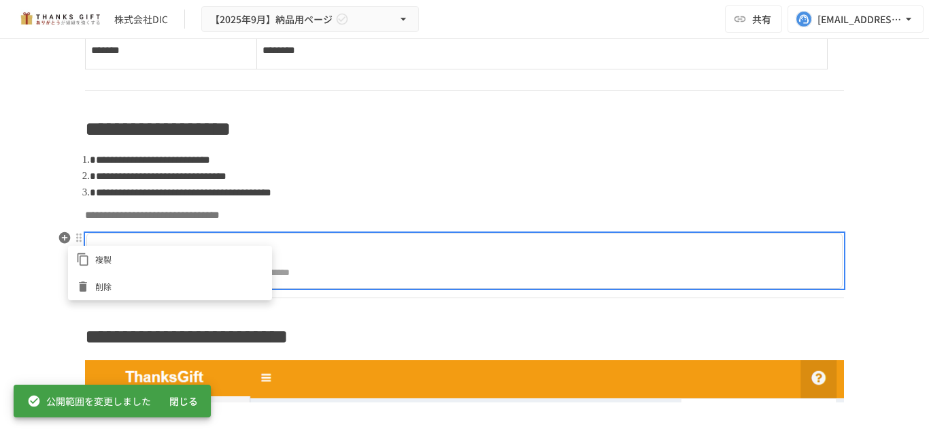
click at [97, 282] on span "削除" at bounding box center [179, 286] width 169 height 13
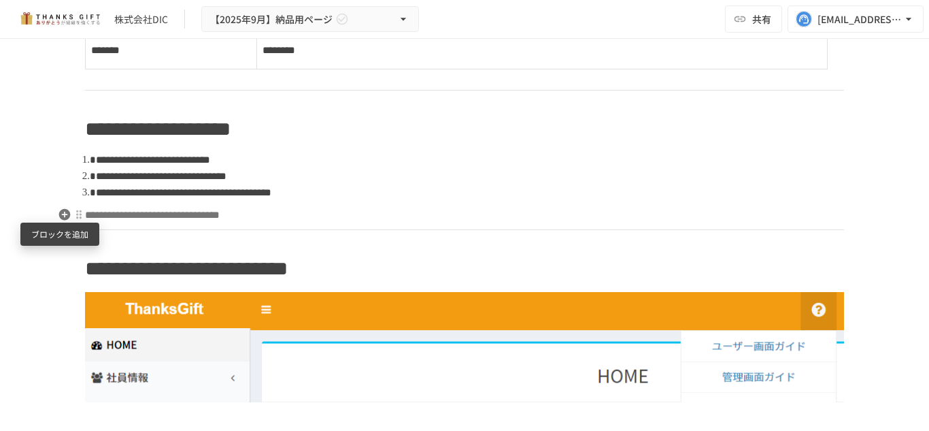
click at [63, 217] on icon "button" at bounding box center [65, 215] width 12 height 12
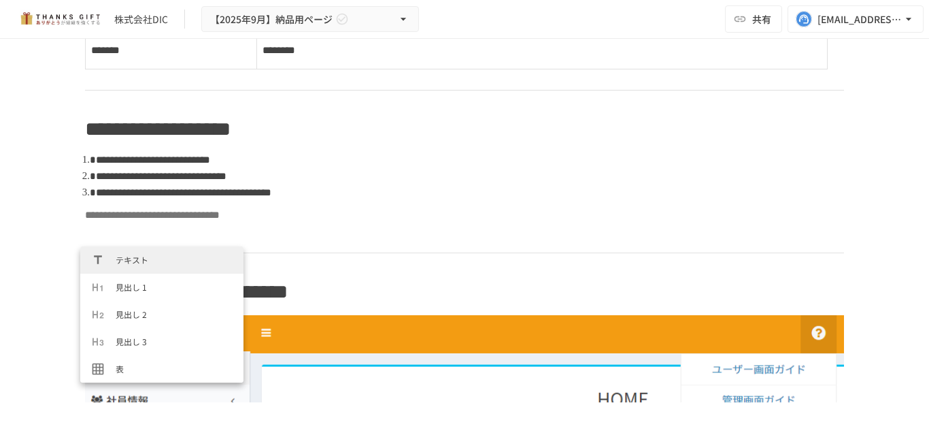
click at [117, 260] on span "テキスト" at bounding box center [174, 259] width 117 height 13
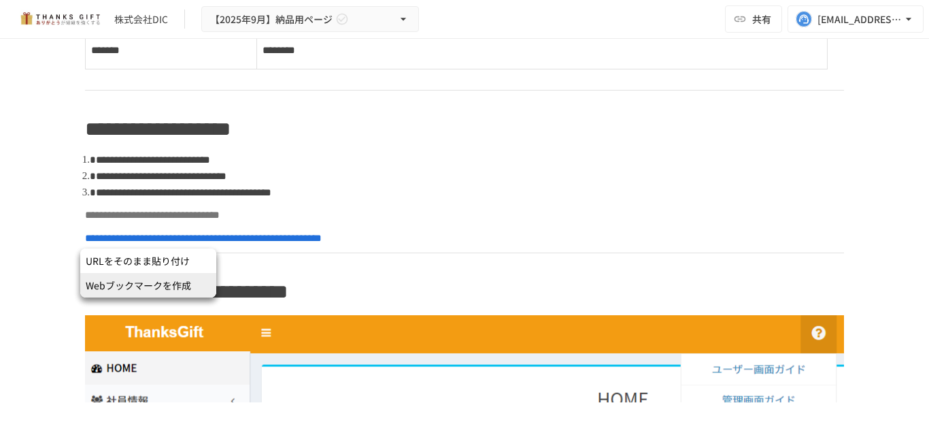
click at [165, 282] on span "Webブックマークを作成" at bounding box center [148, 285] width 125 height 14
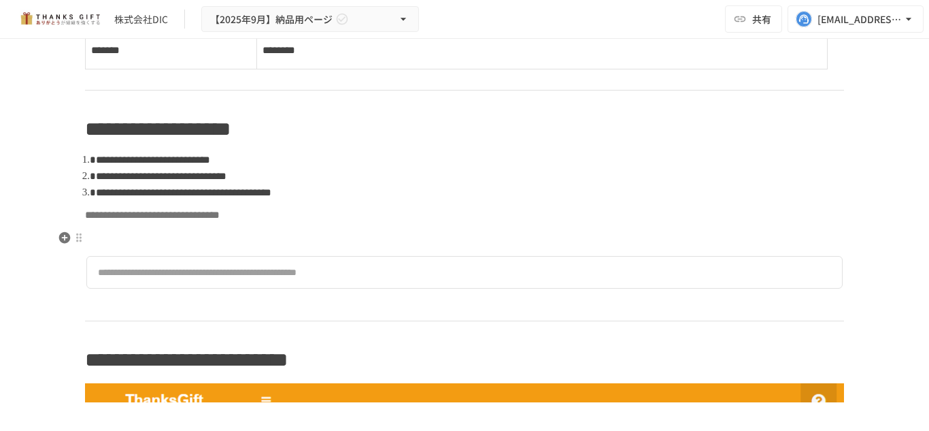
click at [132, 239] on p at bounding box center [464, 238] width 759 height 18
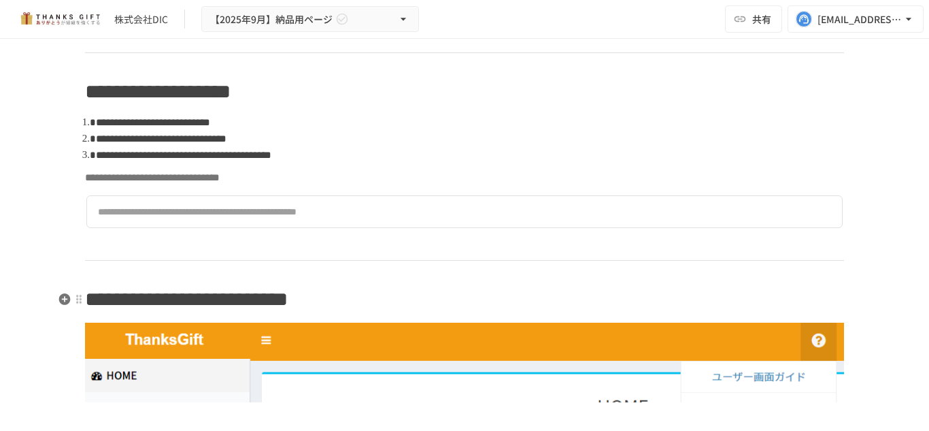
scroll to position [1292, 0]
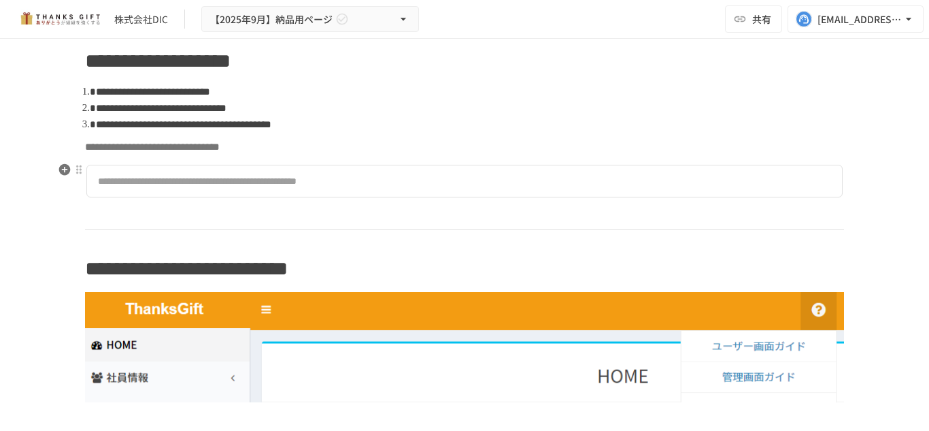
click at [183, 199] on div "**********" at bounding box center [464, 180] width 759 height 39
click at [180, 212] on p at bounding box center [464, 215] width 759 height 18
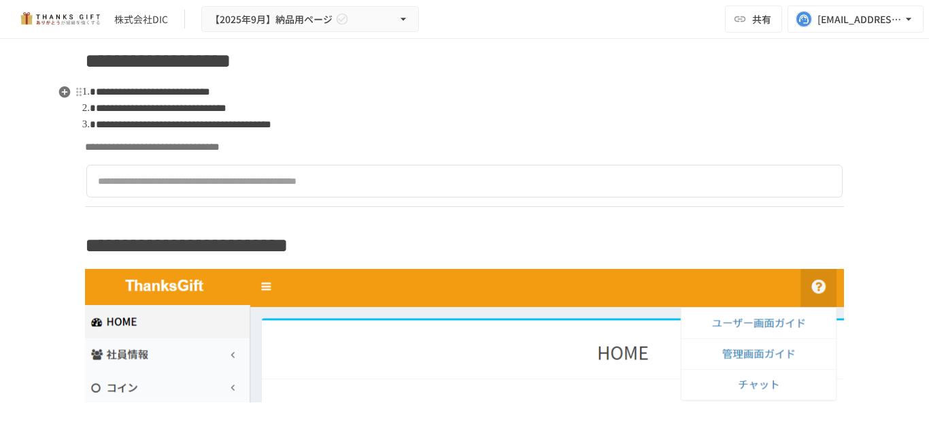
click at [271, 119] on span "**********" at bounding box center [183, 124] width 175 height 10
click at [271, 124] on span "**********" at bounding box center [183, 124] width 175 height 10
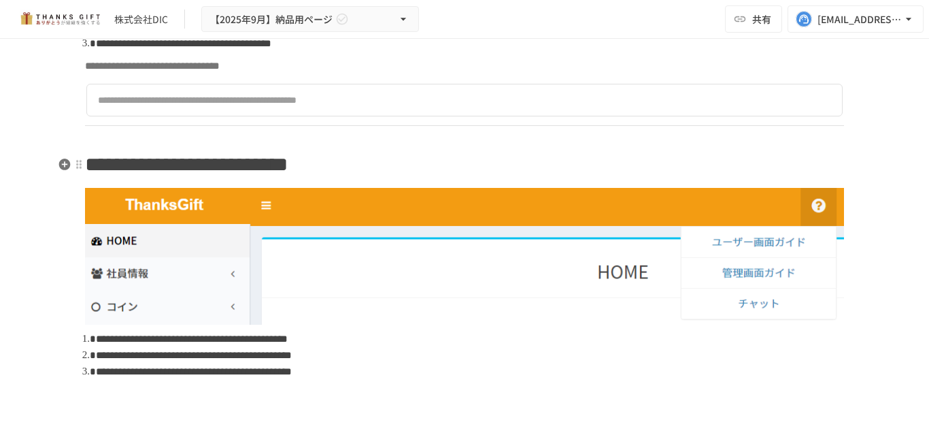
scroll to position [1360, 0]
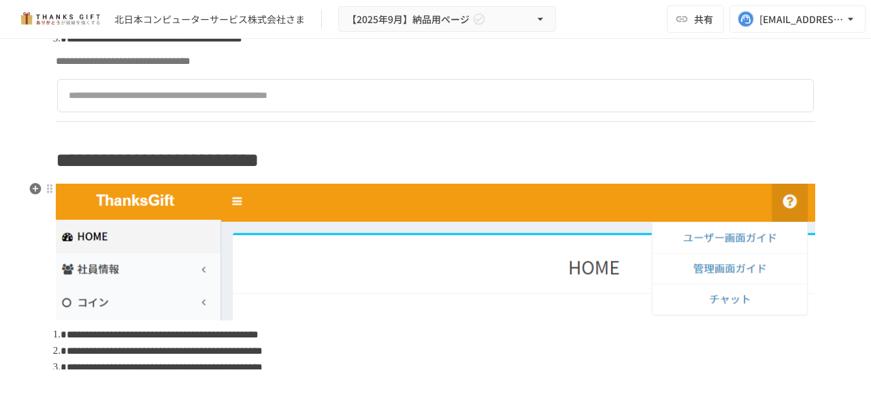
scroll to position [1156, 0]
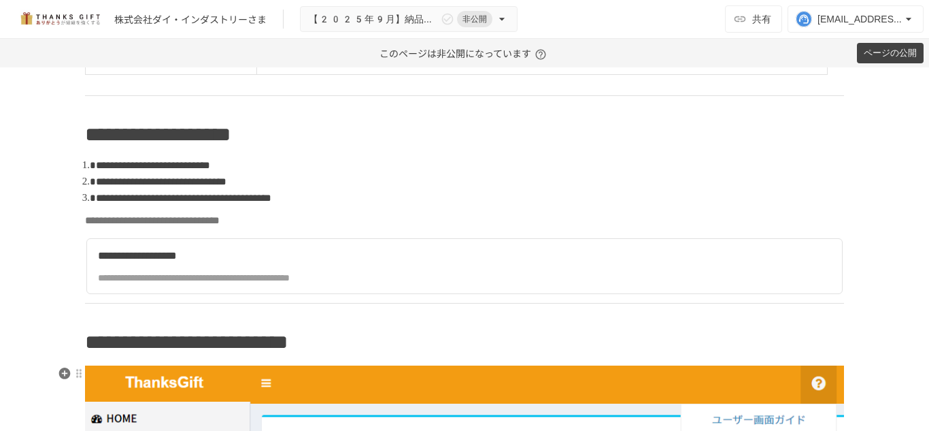
scroll to position [1224, 0]
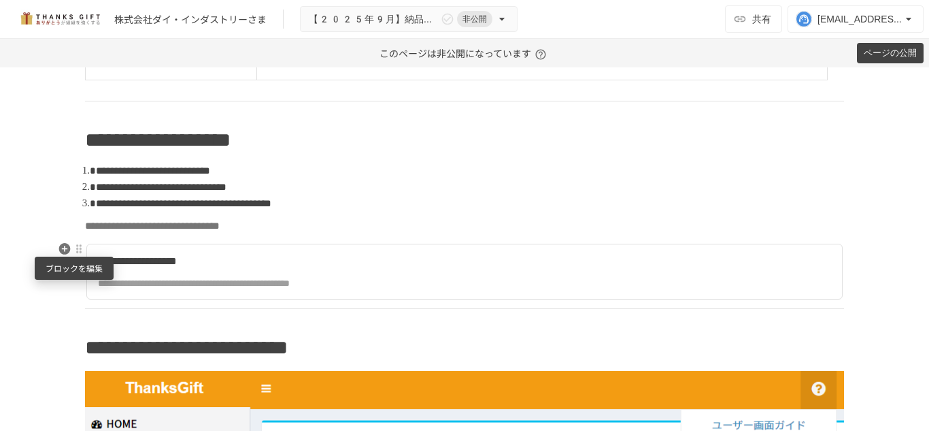
click at [73, 245] on div at bounding box center [78, 248] width 11 height 11
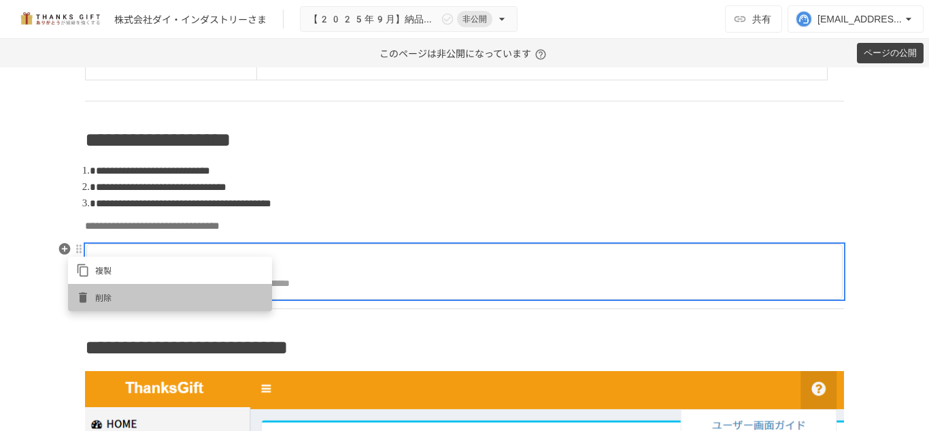
click at [85, 297] on icon at bounding box center [83, 297] width 8 height 10
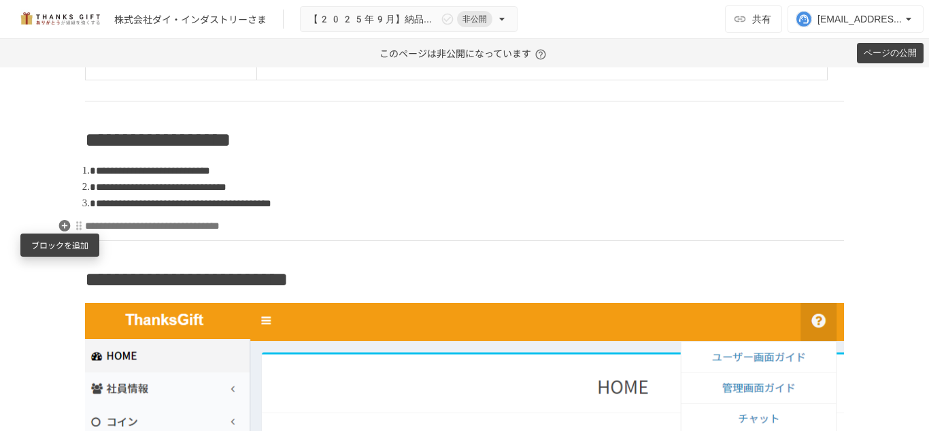
click at [61, 228] on icon "button" at bounding box center [65, 226] width 12 height 12
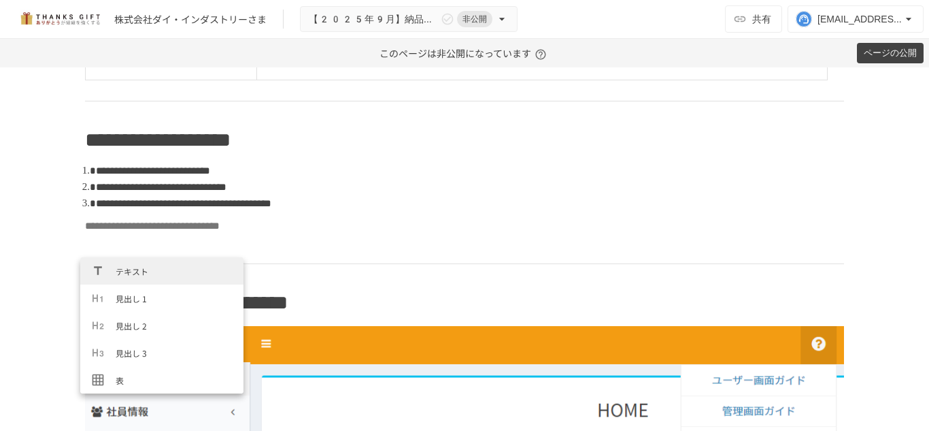
click at [102, 269] on icon "Typeahead menu" at bounding box center [98, 271] width 14 height 14
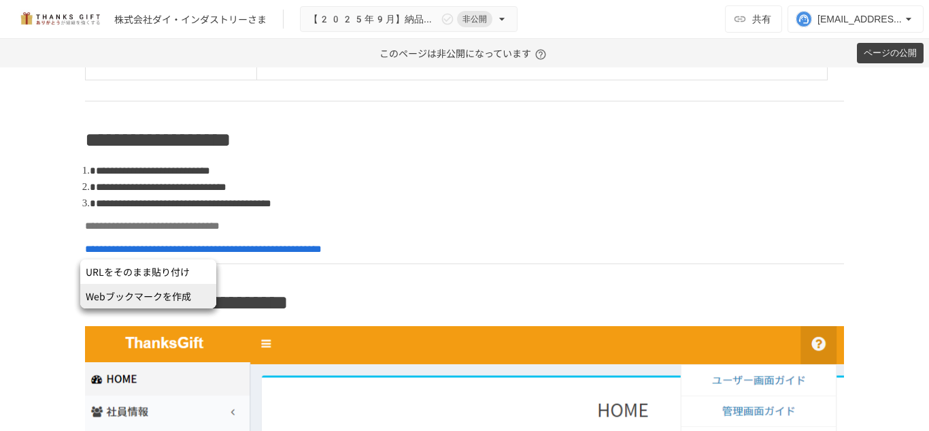
click at [143, 293] on span "Webブックマークを作成" at bounding box center [148, 296] width 125 height 14
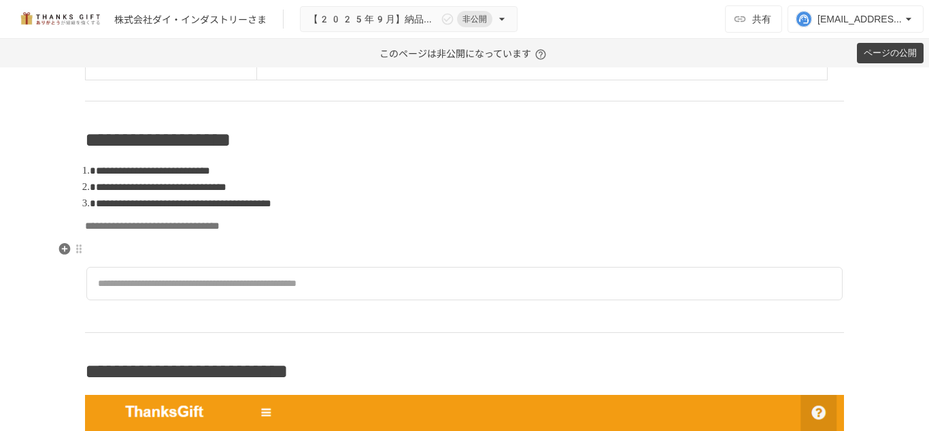
click at [130, 249] on p at bounding box center [464, 249] width 759 height 18
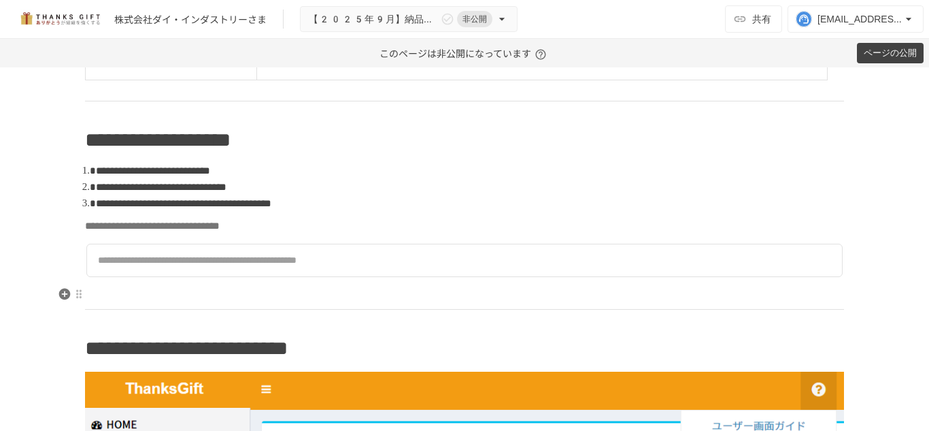
click at [143, 294] on p at bounding box center [464, 295] width 759 height 18
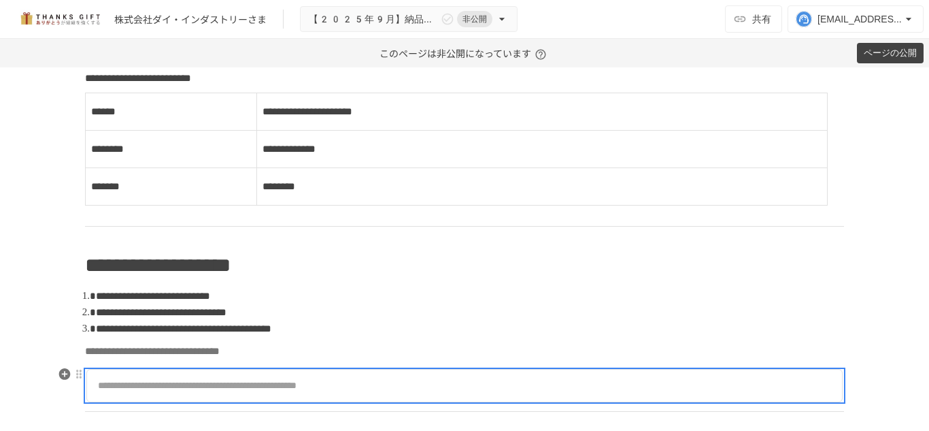
scroll to position [1088, 0]
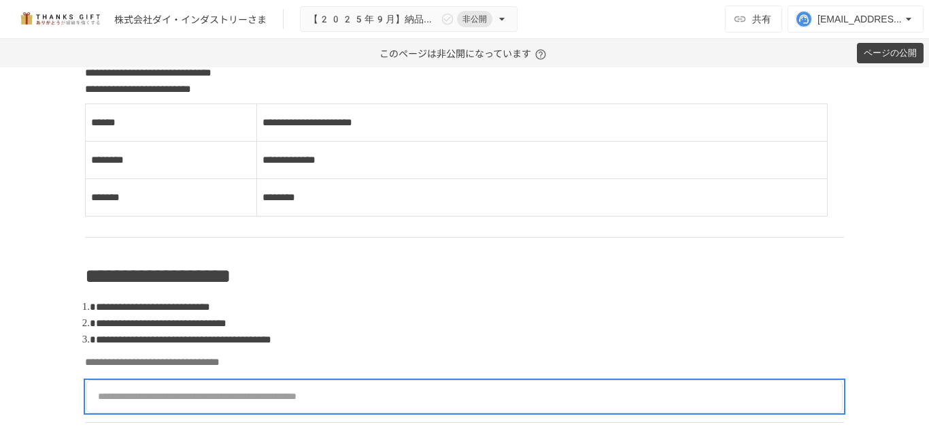
click at [894, 58] on button "ページの公開" at bounding box center [890, 53] width 67 height 21
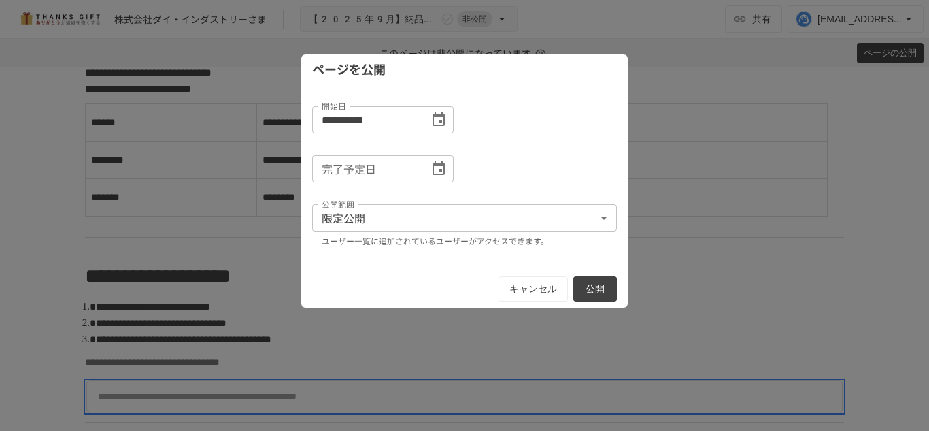
click at [582, 288] on button "公開" at bounding box center [595, 288] width 44 height 25
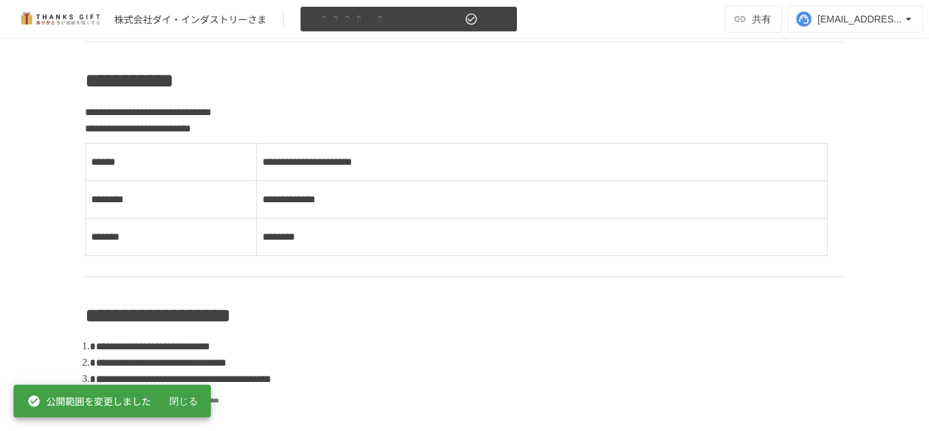
scroll to position [884, 0]
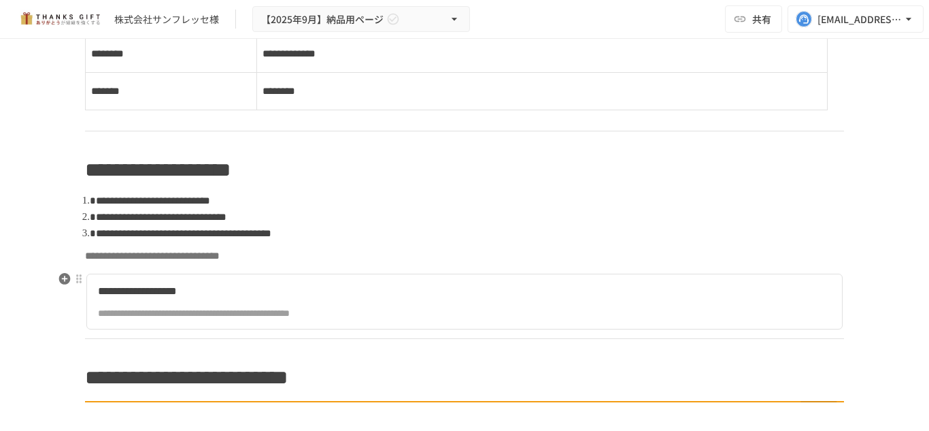
scroll to position [1187, 0]
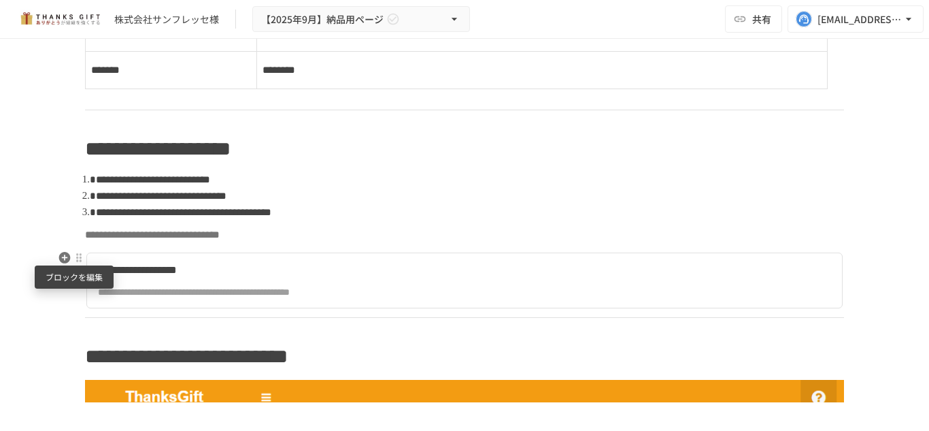
click at [73, 256] on div at bounding box center [78, 257] width 11 height 11
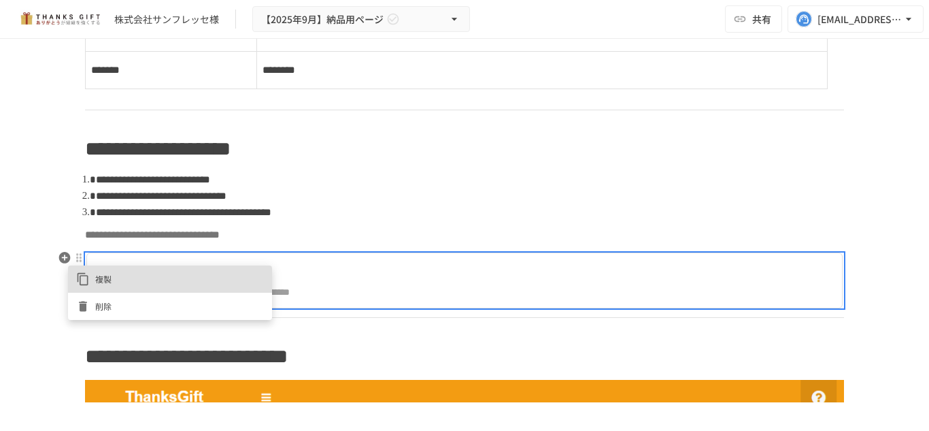
click at [95, 303] on div at bounding box center [85, 306] width 19 height 14
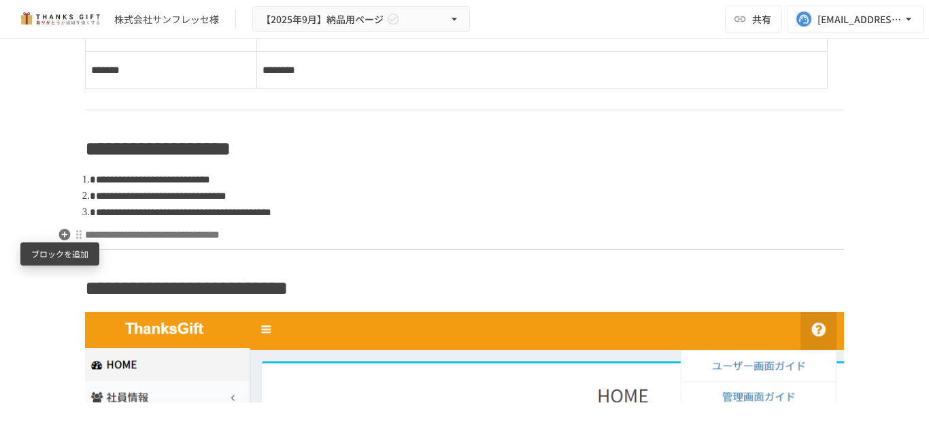
click at [58, 233] on icon "button" at bounding box center [65, 234] width 14 height 14
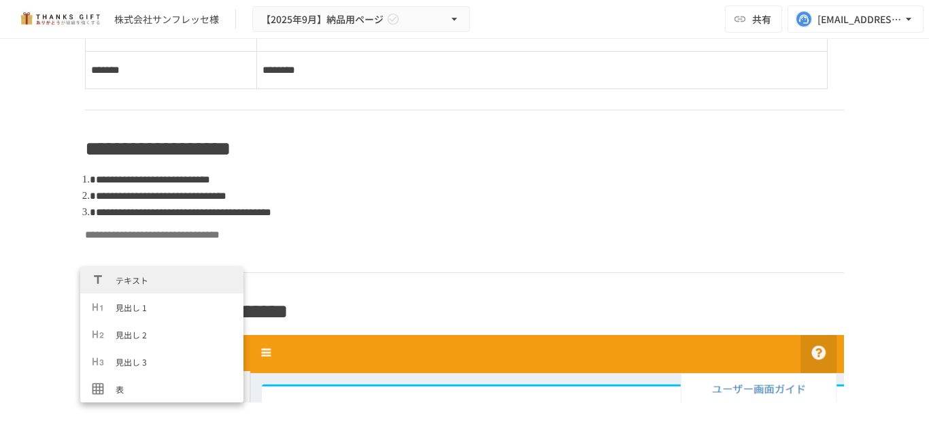
click at [126, 286] on span "テキスト" at bounding box center [174, 279] width 117 height 13
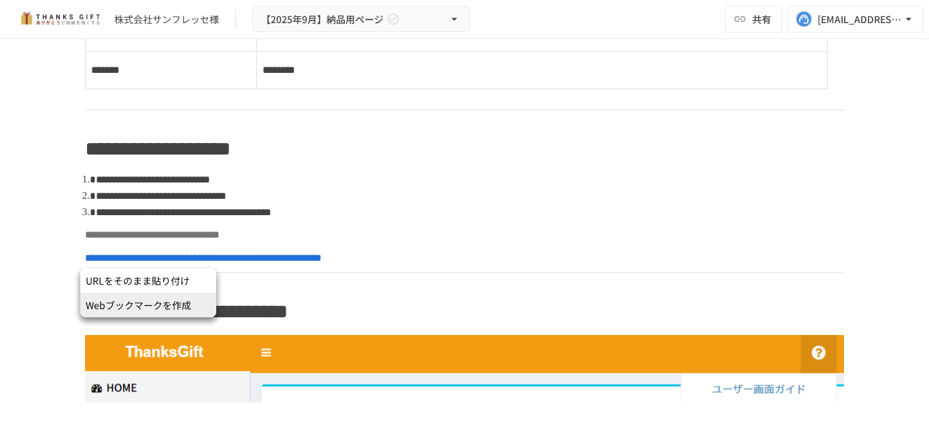
click at [176, 297] on li "Webブックマークを作成" at bounding box center [148, 304] width 136 height 24
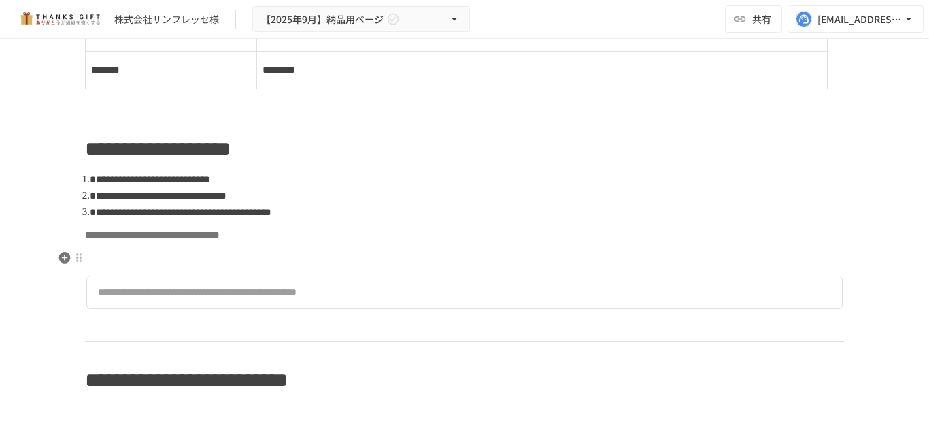
click at [254, 254] on p at bounding box center [464, 258] width 759 height 18
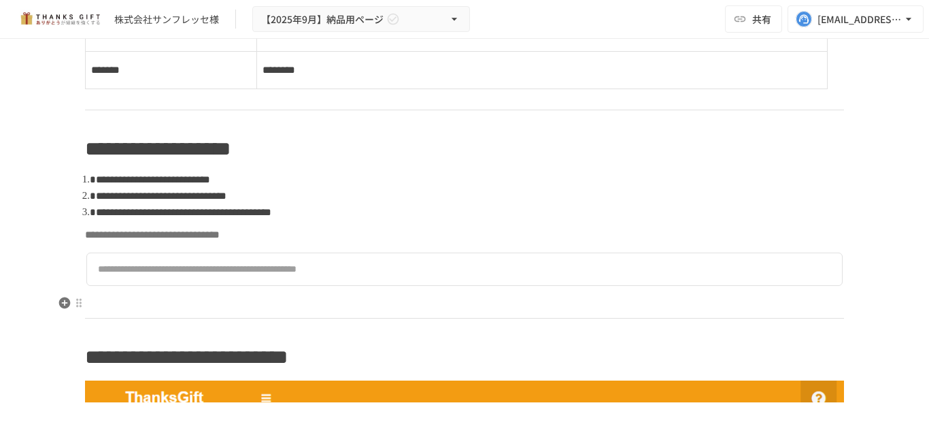
click at [188, 302] on p at bounding box center [464, 304] width 759 height 18
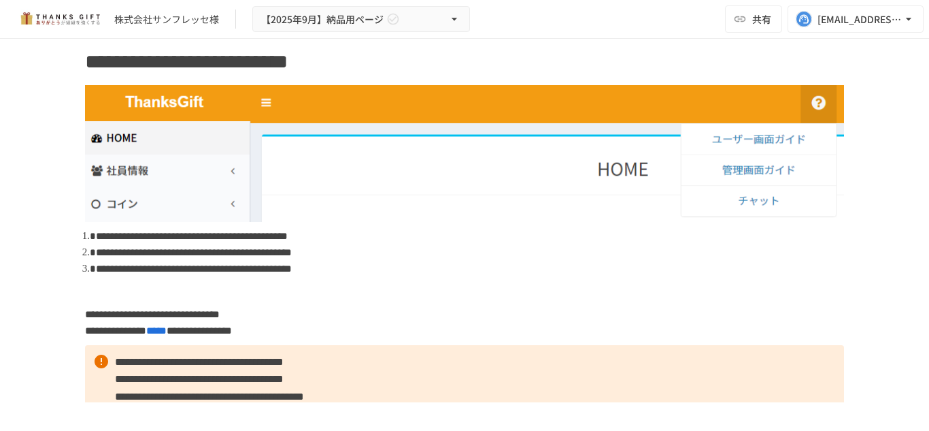
scroll to position [1255, 0]
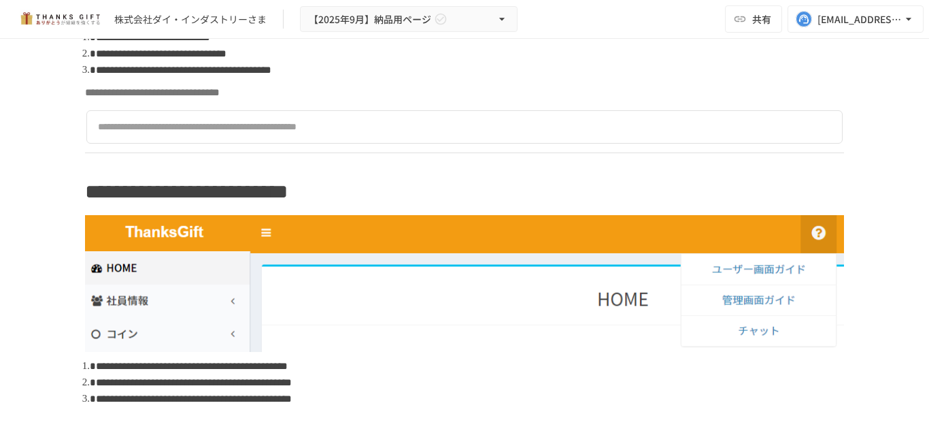
scroll to position [1224, 0]
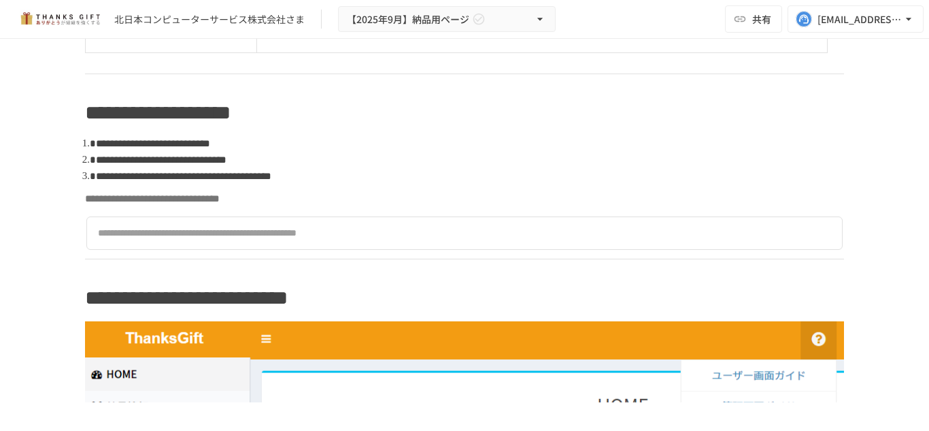
scroll to position [1224, 0]
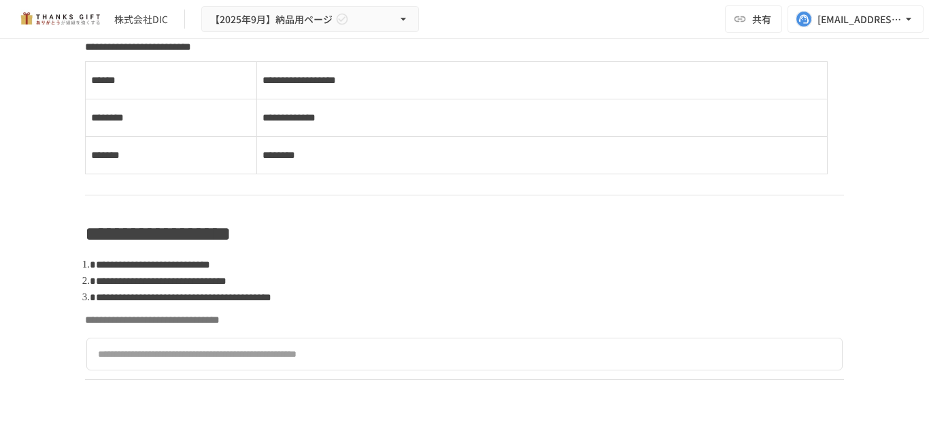
scroll to position [1245, 0]
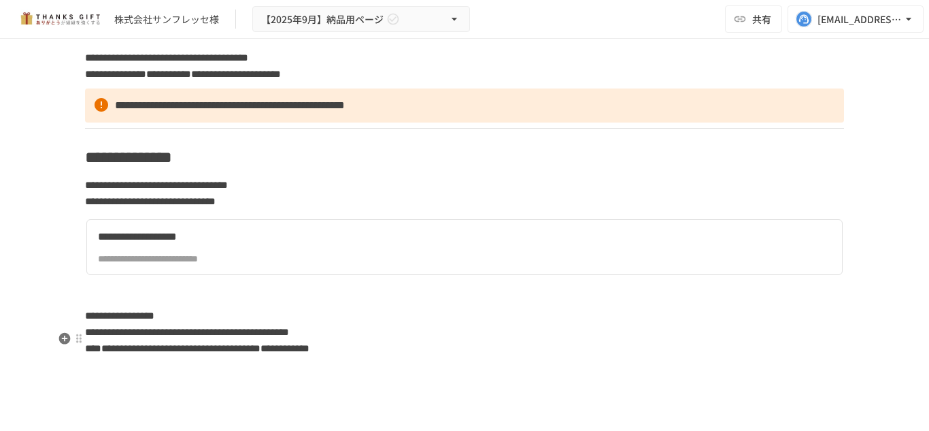
scroll to position [3877, 0]
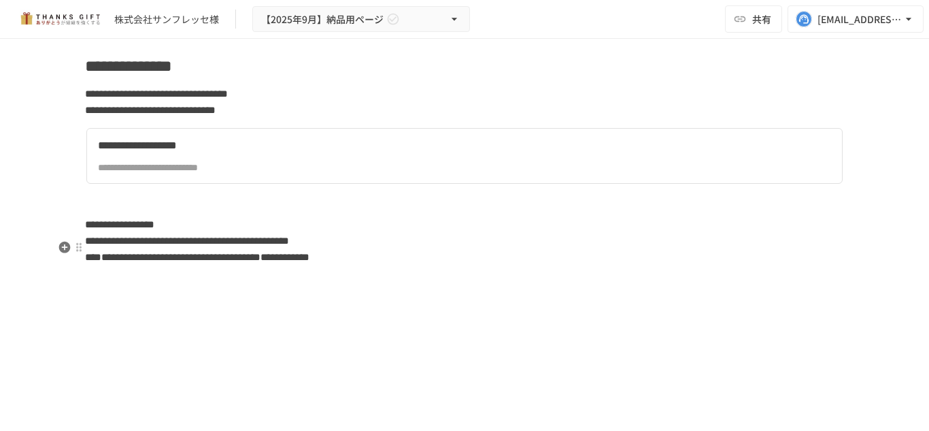
click at [165, 175] on div "**********" at bounding box center [336, 167] width 477 height 15
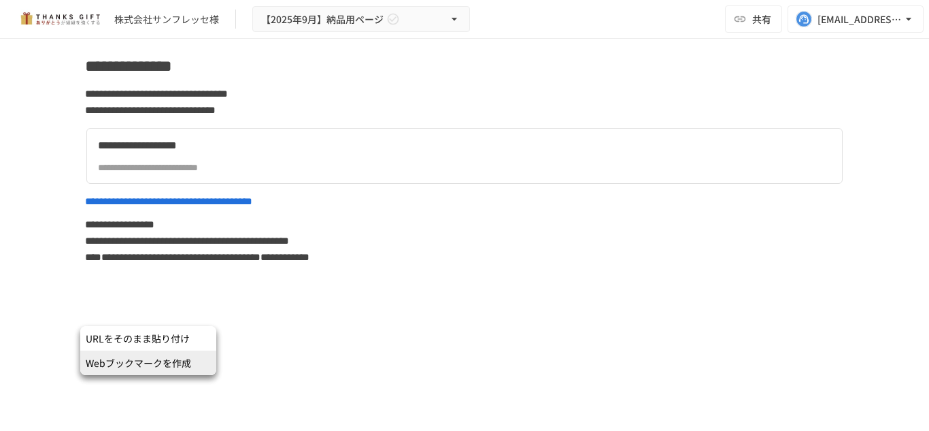
click at [166, 363] on span "Webブックマークを作成" at bounding box center [148, 363] width 125 height 14
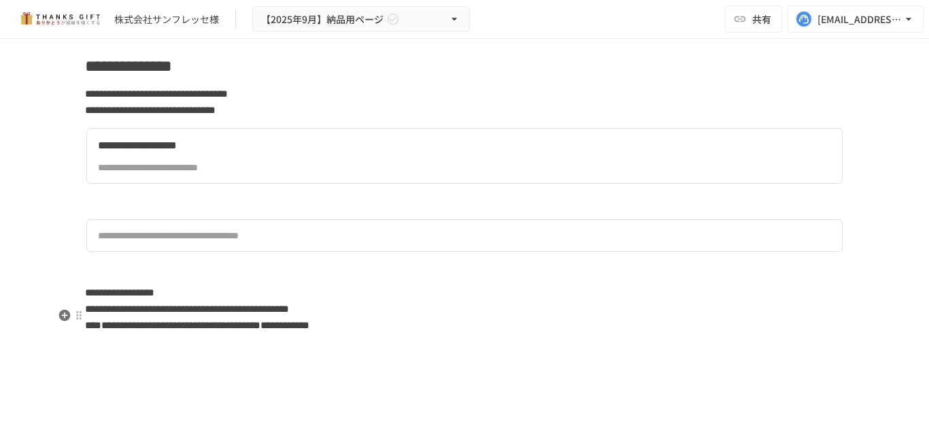
click at [122, 210] on p at bounding box center [464, 201] width 759 height 18
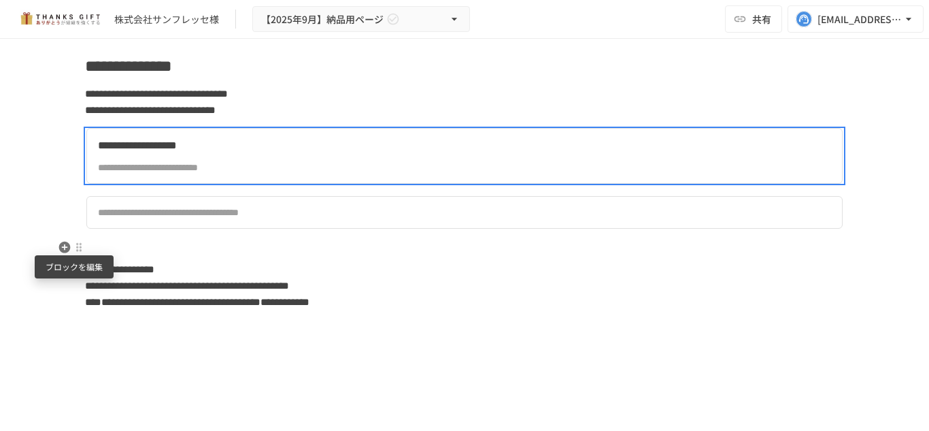
click at [76, 249] on div at bounding box center [78, 246] width 11 height 11
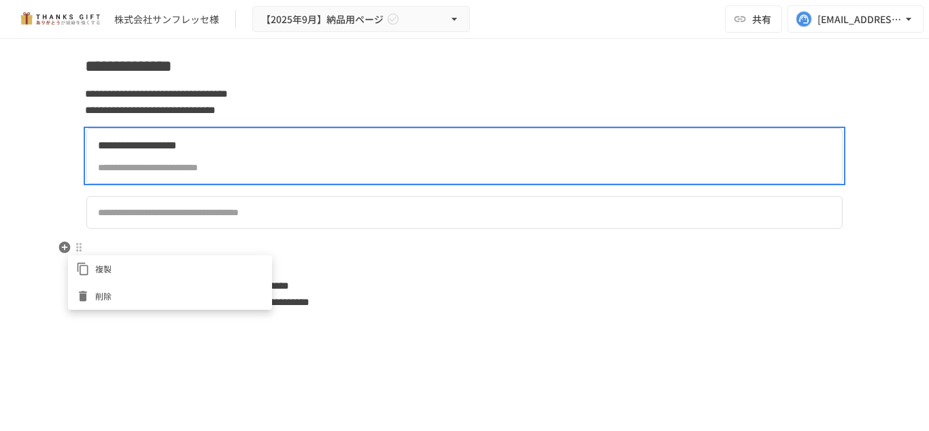
click at [85, 294] on icon at bounding box center [83, 296] width 8 height 10
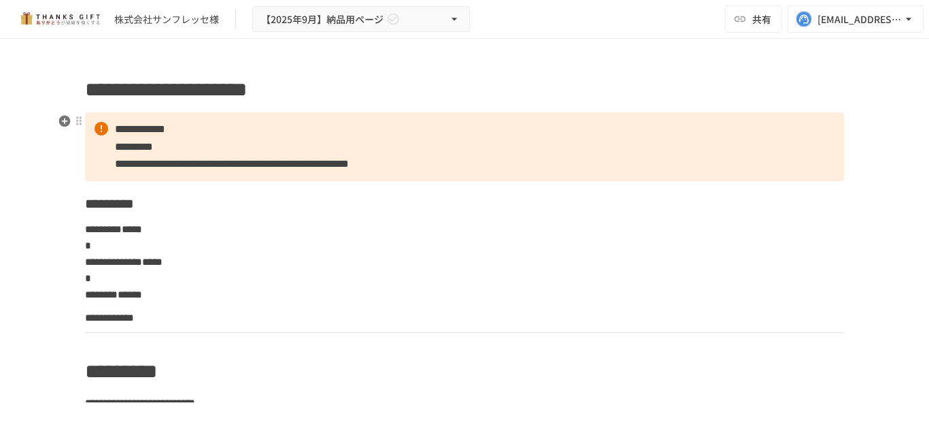
scroll to position [0, 0]
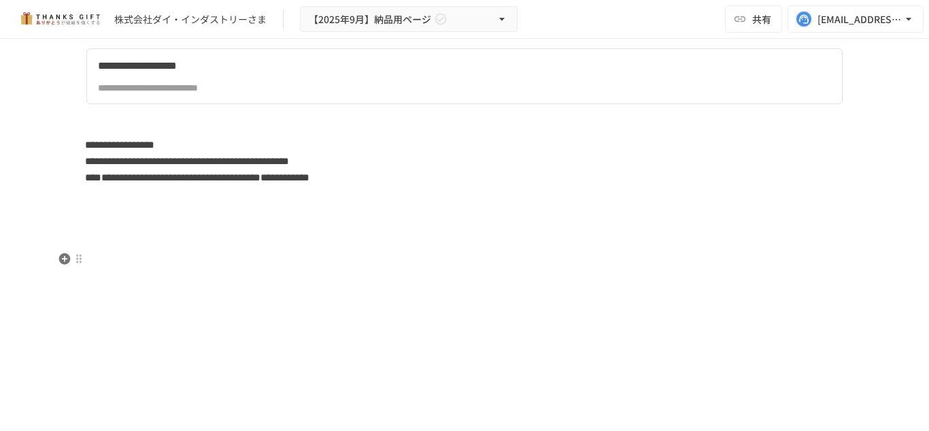
scroll to position [3926, 0]
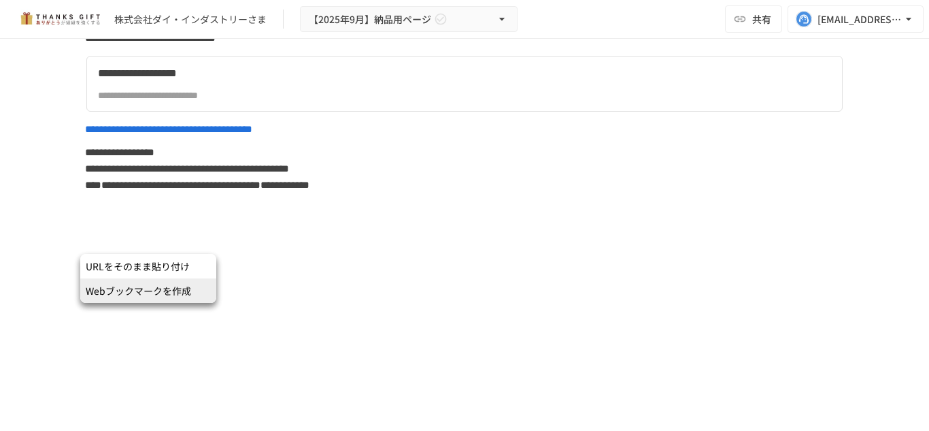
click at [156, 283] on li "Webブックマークを作成" at bounding box center [148, 290] width 136 height 24
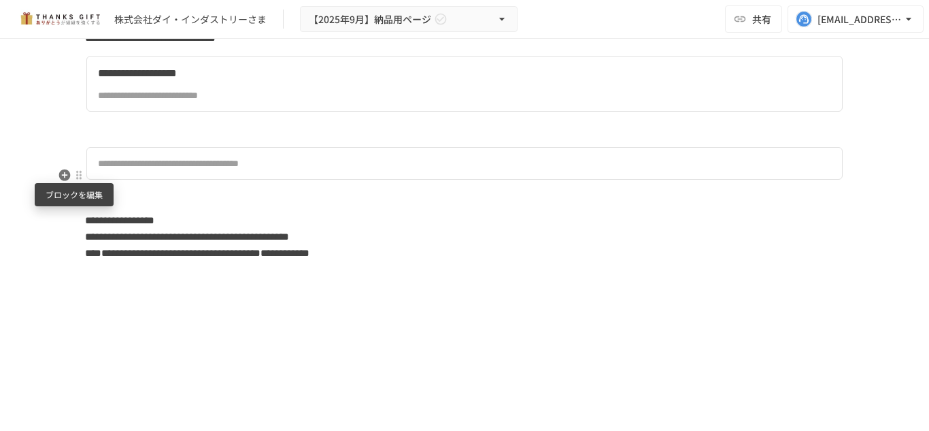
click at [75, 174] on div at bounding box center [78, 174] width 11 height 11
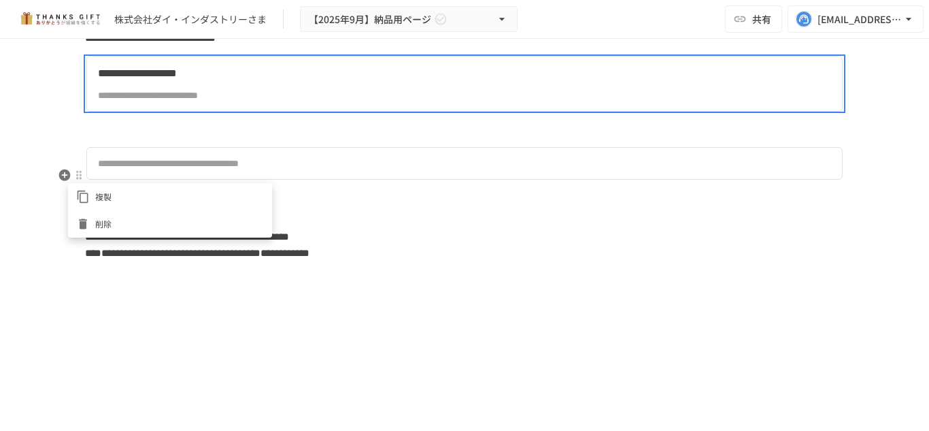
click at [101, 222] on span "削除" at bounding box center [179, 223] width 169 height 13
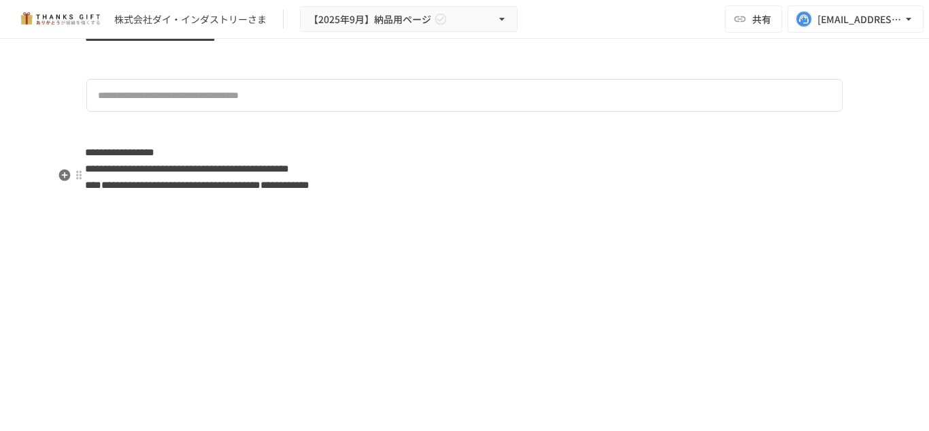
click at [124, 70] on p at bounding box center [464, 61] width 759 height 18
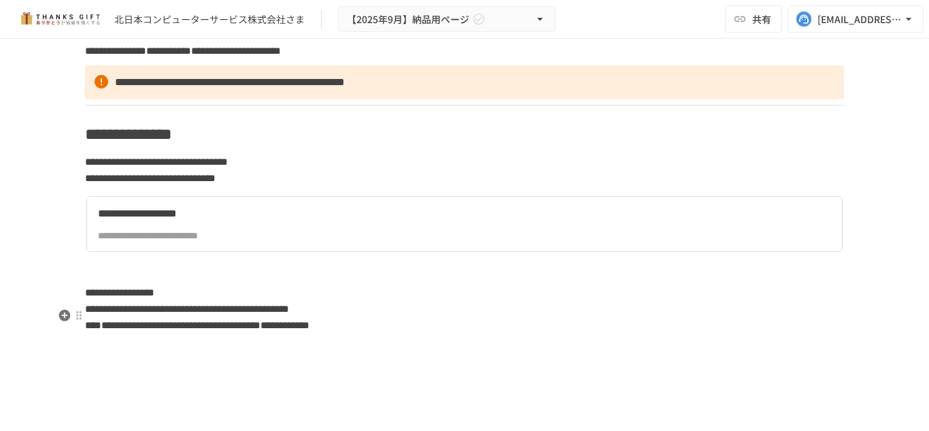
scroll to position [3881, 0]
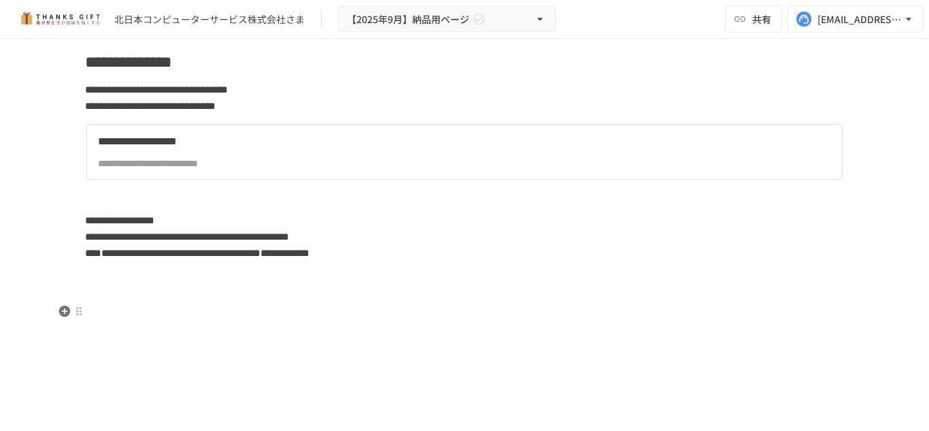
click at [146, 206] on p at bounding box center [464, 197] width 759 height 18
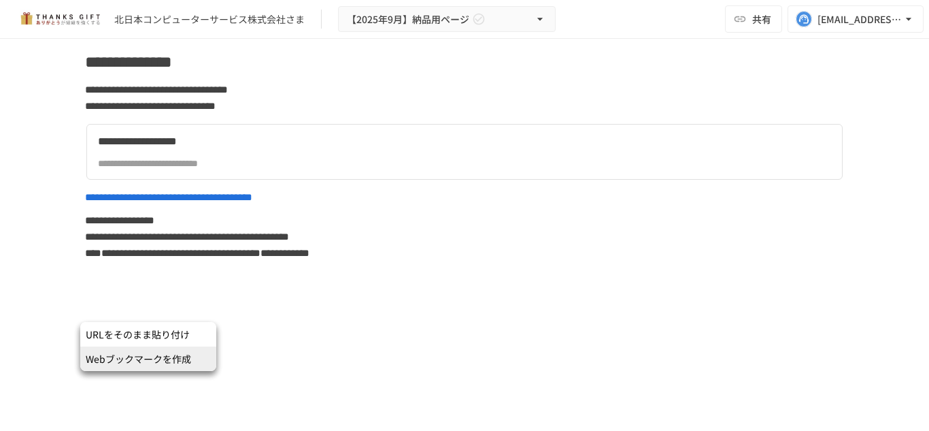
click at [195, 355] on span "Webブックマークを作成" at bounding box center [148, 359] width 125 height 14
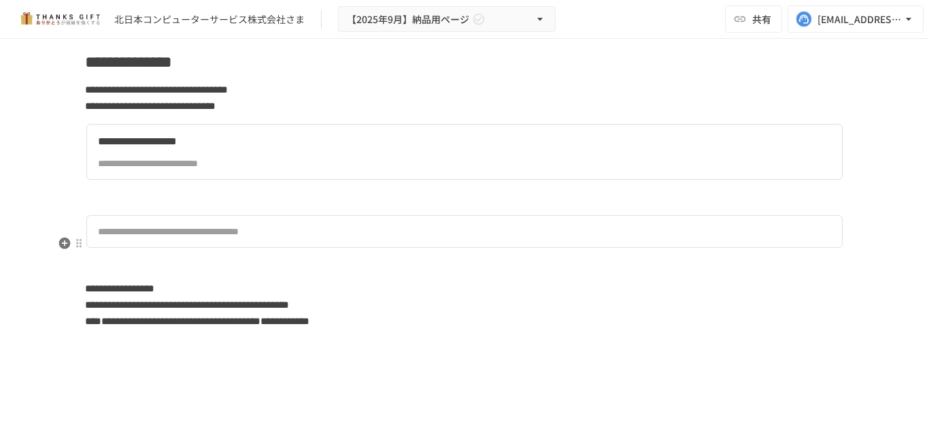
click at [73, 239] on div at bounding box center [78, 242] width 11 height 11
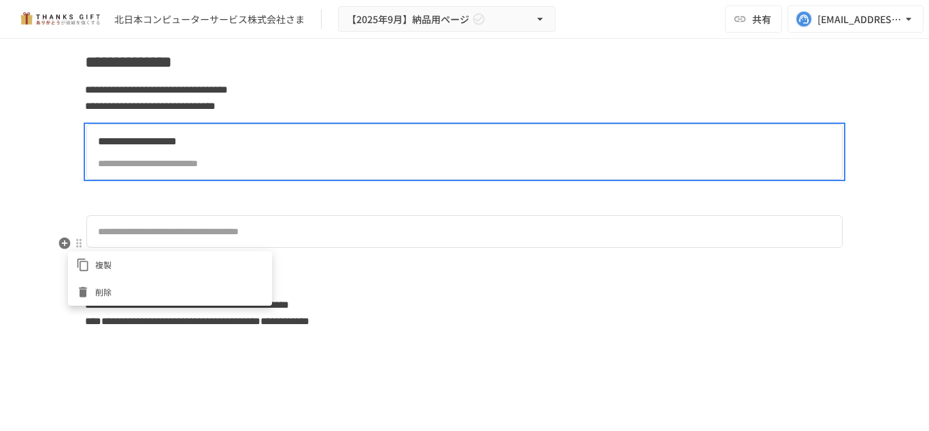
click at [109, 285] on span "削除" at bounding box center [179, 291] width 169 height 13
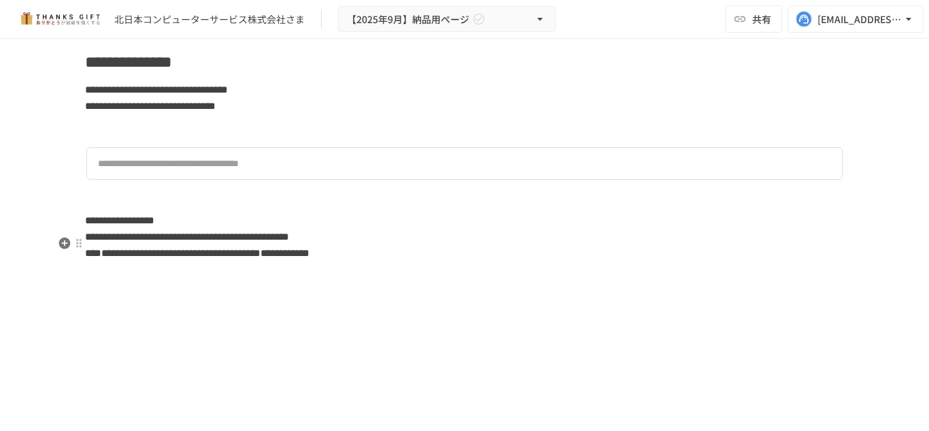
click at [120, 138] on p at bounding box center [464, 129] width 759 height 18
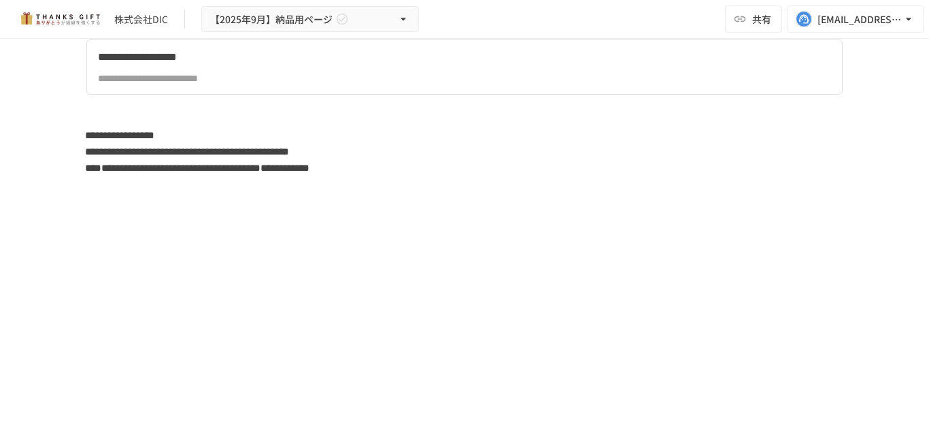
scroll to position [3899, 0]
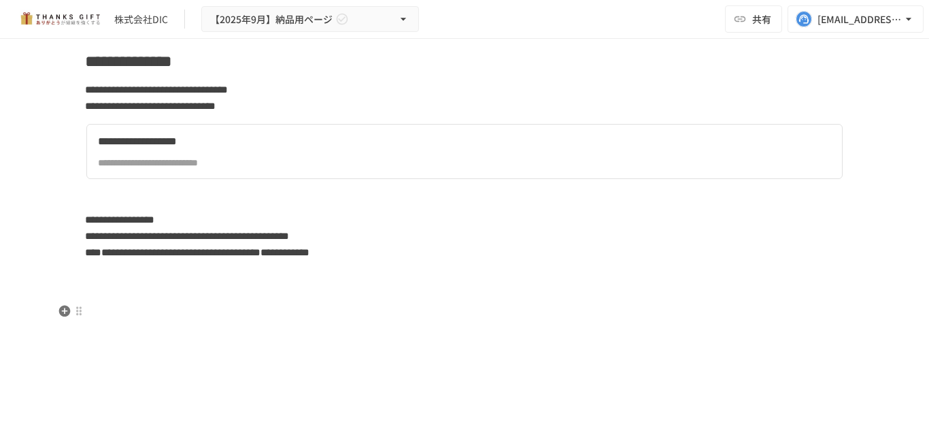
click at [113, 205] on p at bounding box center [464, 197] width 759 height 18
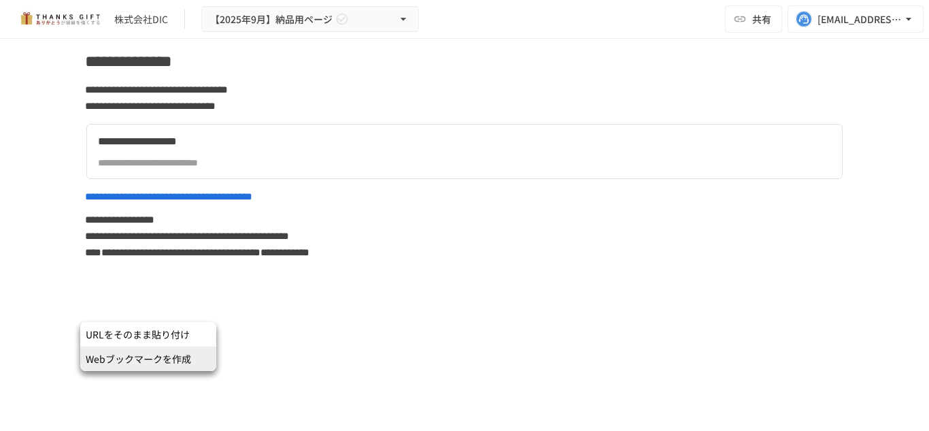
click at [137, 356] on span "Webブックマークを作成" at bounding box center [148, 359] width 125 height 14
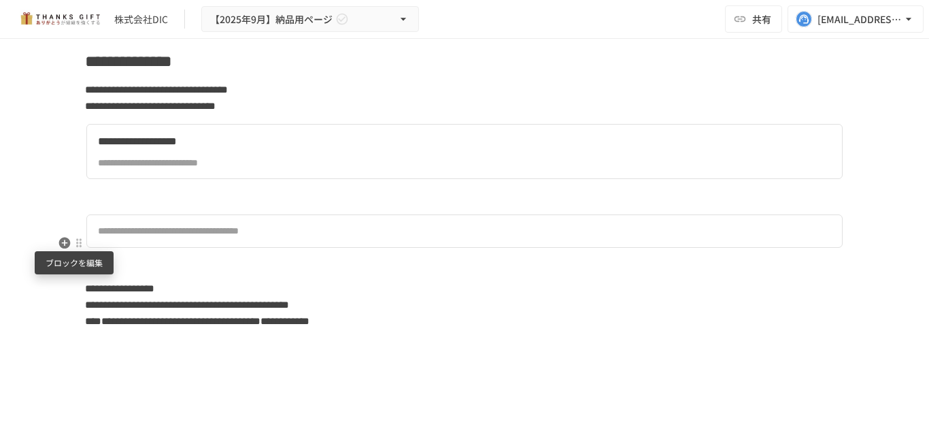
click at [78, 242] on div at bounding box center [78, 242] width 11 height 11
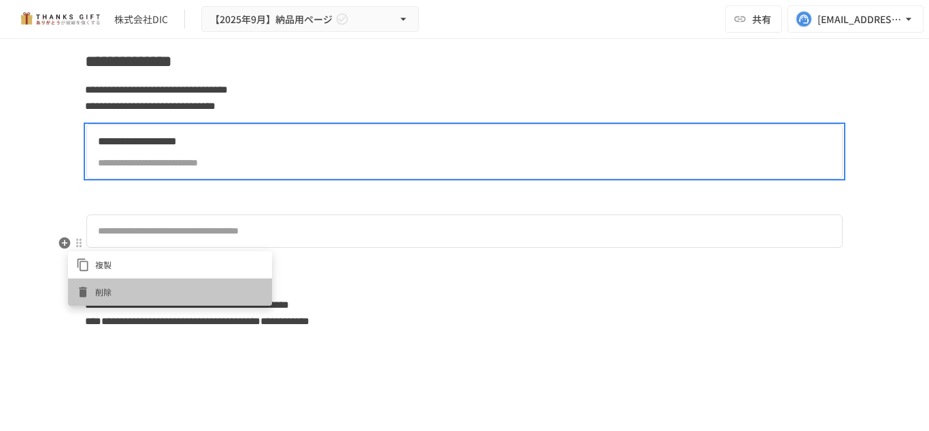
click at [106, 286] on span "削除" at bounding box center [179, 291] width 169 height 13
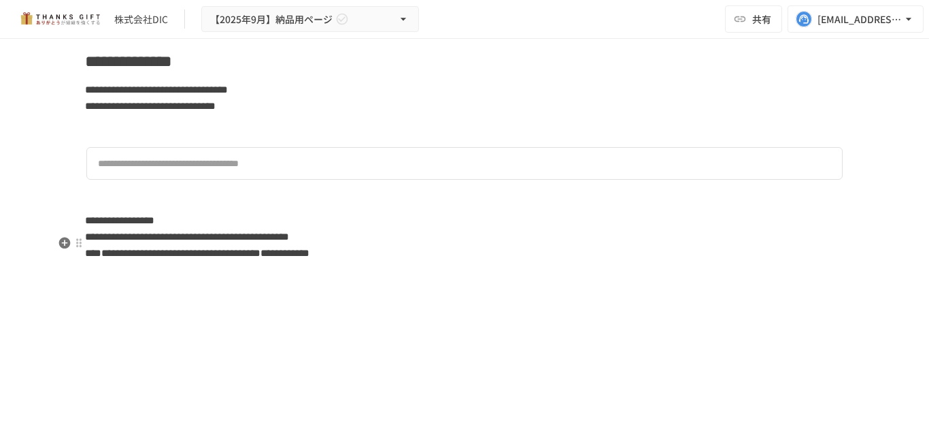
click at [119, 138] on p at bounding box center [464, 129] width 759 height 18
